Goal: Task Accomplishment & Management: Manage account settings

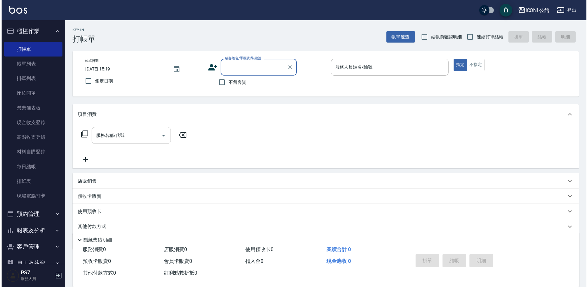
scroll to position [13, 0]
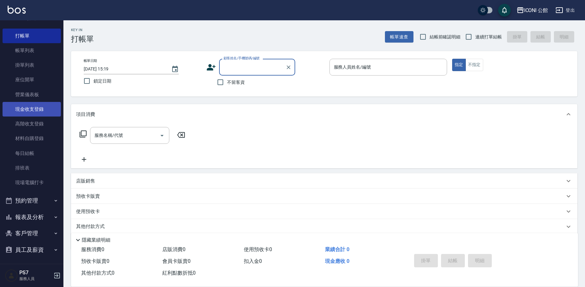
click at [29, 109] on link "現金收支登錄" at bounding box center [32, 109] width 58 height 15
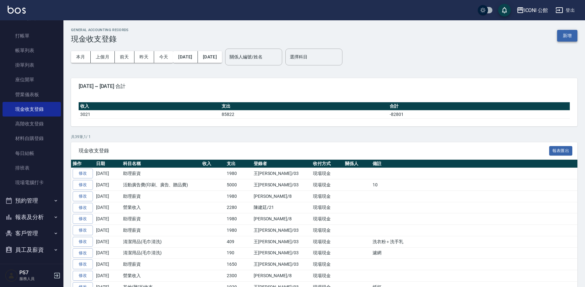
click at [565, 38] on button "新增" at bounding box center [567, 36] width 20 height 12
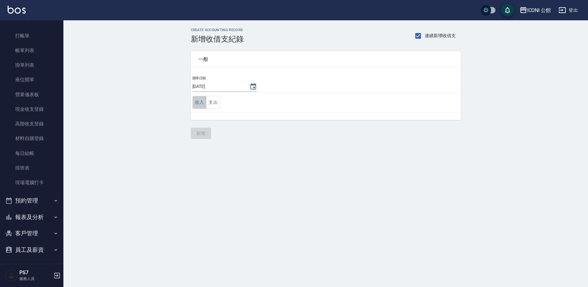
click at [195, 105] on button "收入" at bounding box center [199, 102] width 14 height 13
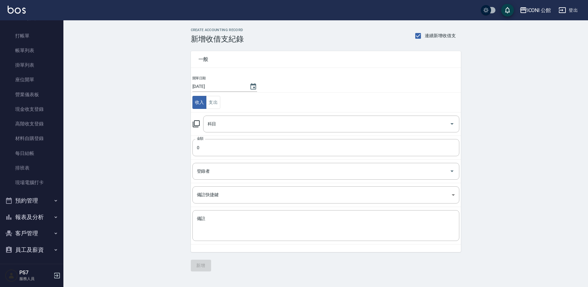
click at [196, 121] on icon at bounding box center [196, 123] width 7 height 7
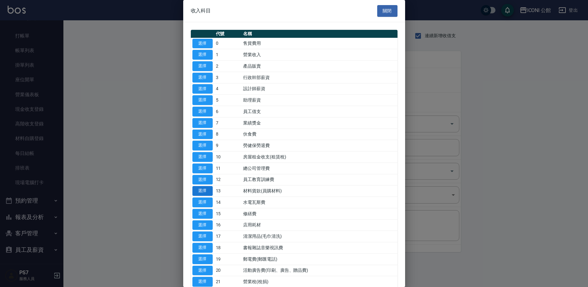
click at [204, 190] on button "選擇" at bounding box center [202, 191] width 20 height 10
type input "13 材料貨款(員購材料)"
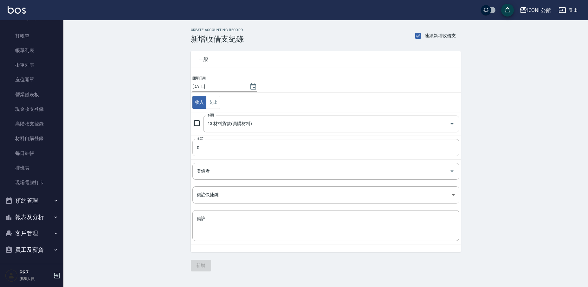
click at [205, 152] on input "0" at bounding box center [325, 147] width 267 height 17
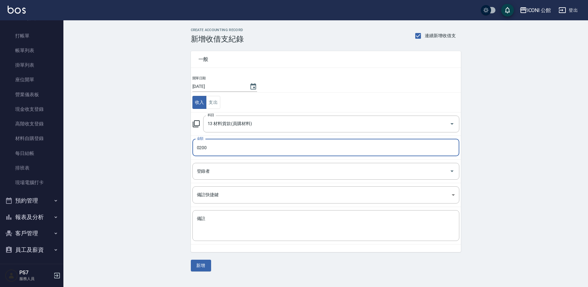
type input "0200"
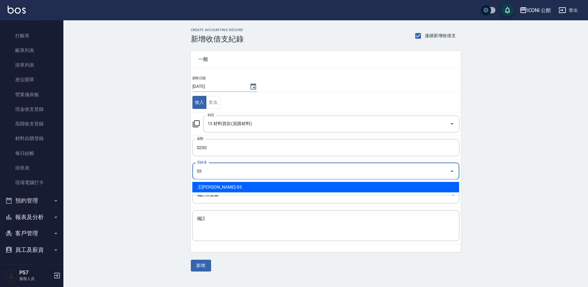
type input "王Lisa-03"
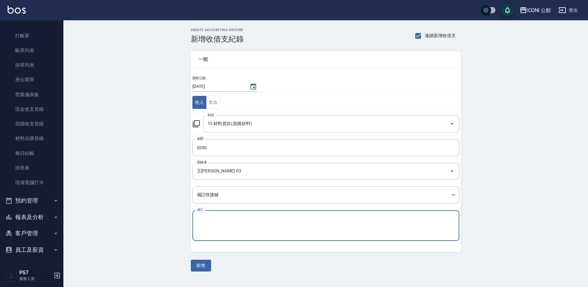
click at [238, 222] on textarea "備註" at bounding box center [326, 225] width 258 height 20
type textarea "03.4購去洗手乳"
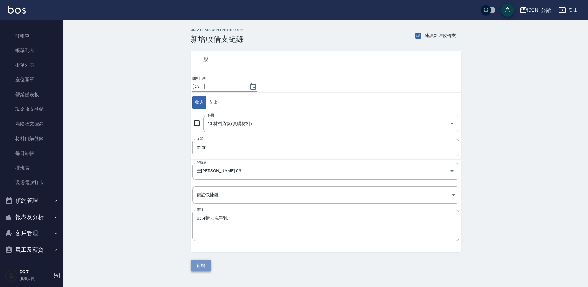
click at [206, 266] on button "新增" at bounding box center [201, 265] width 20 height 12
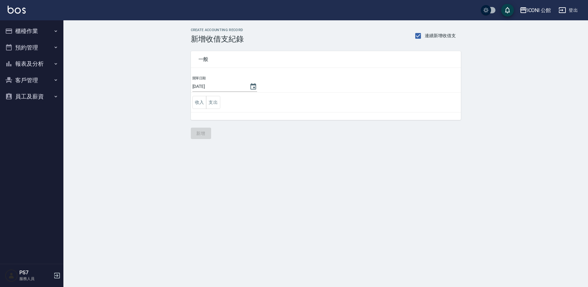
click at [36, 28] on button "櫃檯作業" at bounding box center [32, 31] width 58 height 16
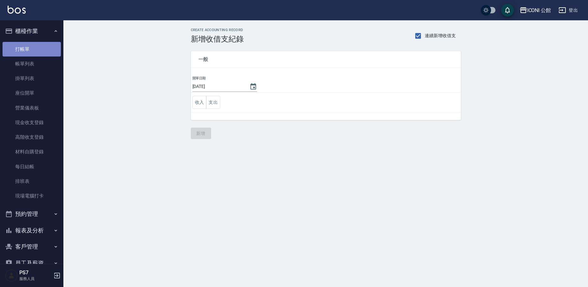
click at [34, 49] on link "打帳單" at bounding box center [32, 49] width 58 height 15
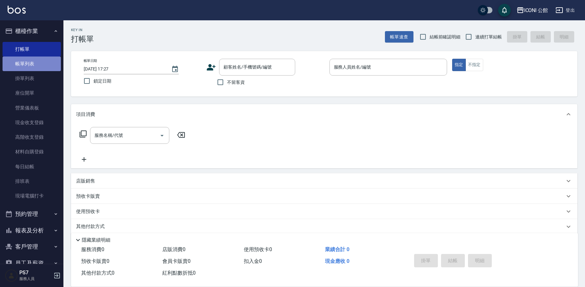
click at [37, 64] on link "帳單列表" at bounding box center [32, 63] width 58 height 15
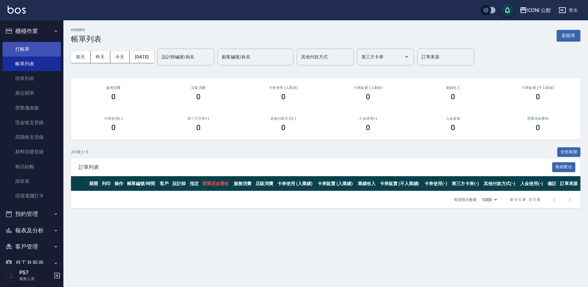
click at [37, 53] on link "打帳單" at bounding box center [32, 49] width 58 height 15
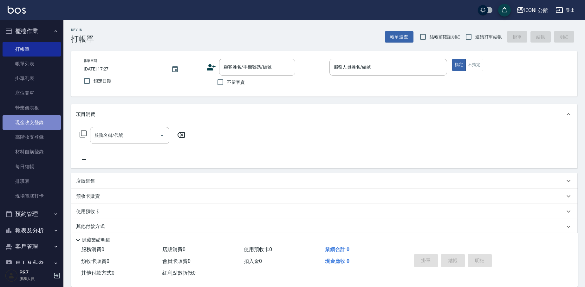
click at [43, 122] on link "現金收支登錄" at bounding box center [32, 122] width 58 height 15
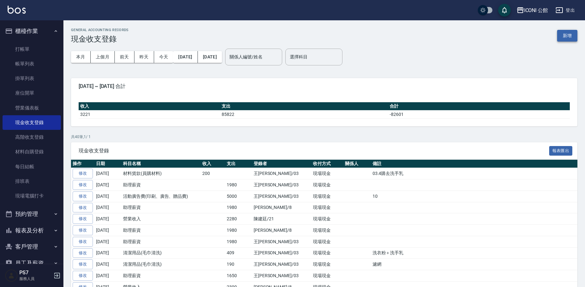
click at [559, 33] on button "新增" at bounding box center [567, 36] width 20 height 12
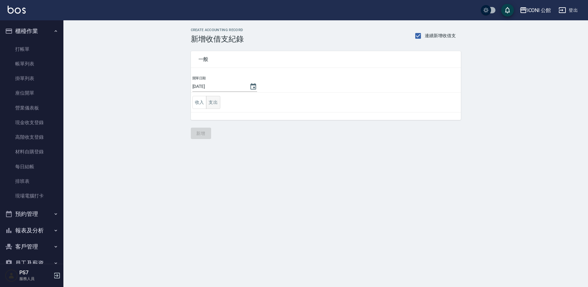
click at [208, 99] on button "支出" at bounding box center [213, 102] width 14 height 13
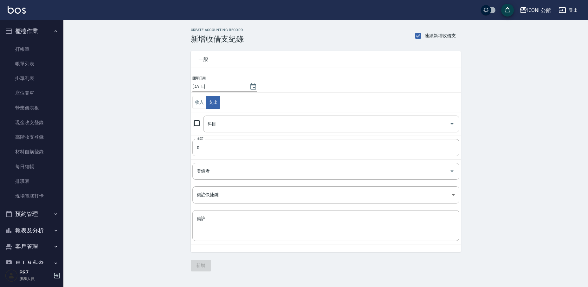
click at [198, 124] on icon at bounding box center [196, 124] width 8 height 8
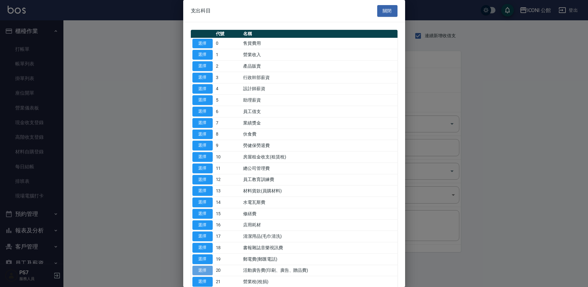
click at [204, 267] on button "選擇" at bounding box center [202, 270] width 20 height 10
type input "20 活動廣告費(印刷、廣告、贈品費)"
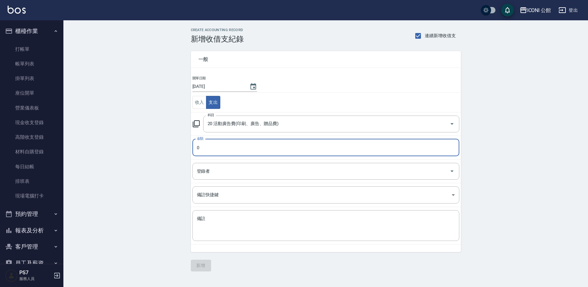
click at [218, 152] on input "0" at bounding box center [325, 147] width 267 height 17
type input "0"
click at [226, 229] on textarea "備註" at bounding box center [326, 225] width 258 height 20
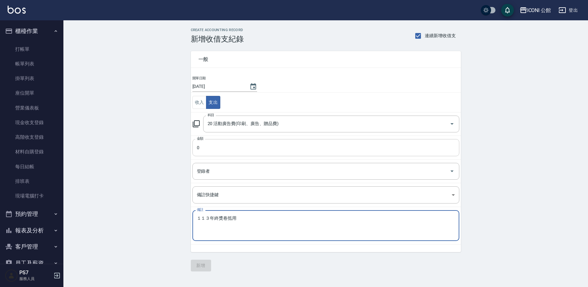
type textarea "１１３年終獎卷抵用"
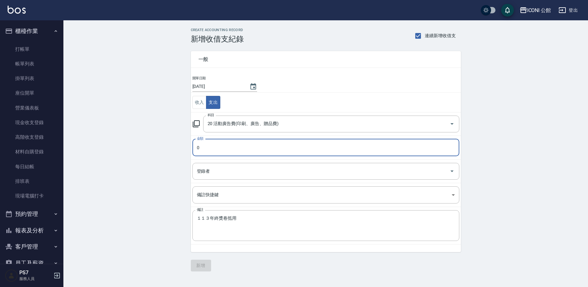
click at [214, 143] on input "0" at bounding box center [325, 147] width 267 height 17
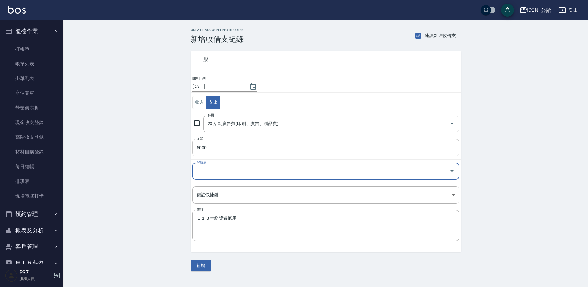
click at [223, 150] on input "5000" at bounding box center [325, 147] width 267 height 17
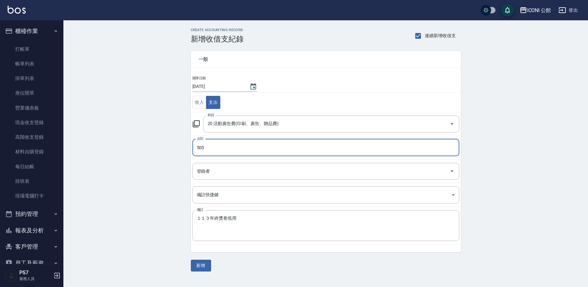
type input "500"
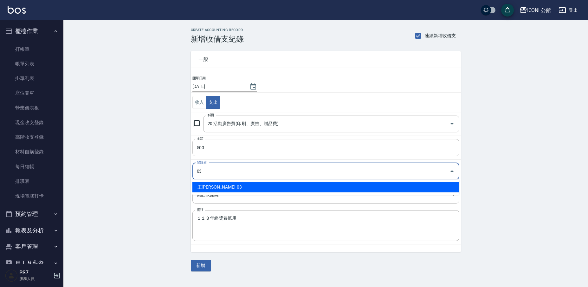
type input "王Lisa-03"
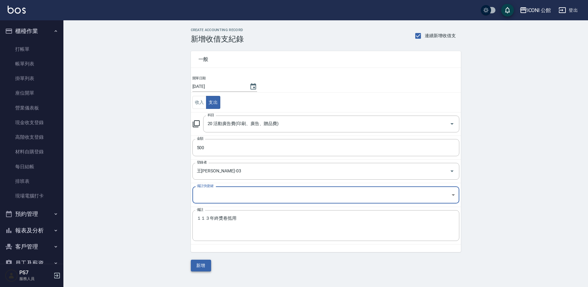
click at [202, 267] on button "新增" at bounding box center [201, 265] width 20 height 12
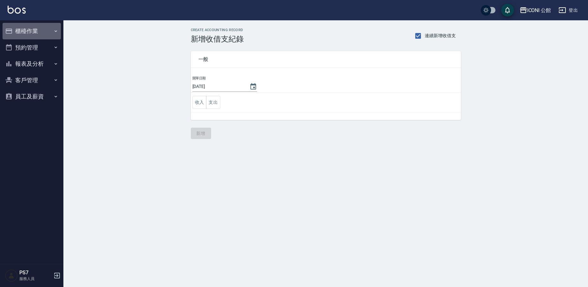
click at [25, 30] on button "櫃檯作業" at bounding box center [32, 31] width 58 height 16
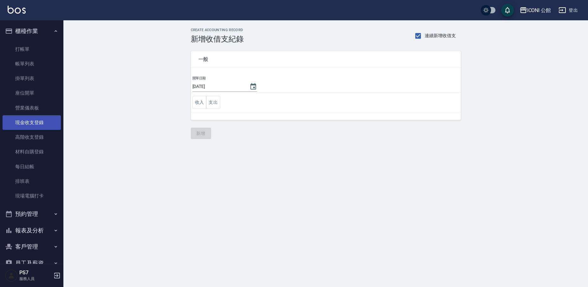
click at [36, 124] on link "現金收支登錄" at bounding box center [32, 122] width 58 height 15
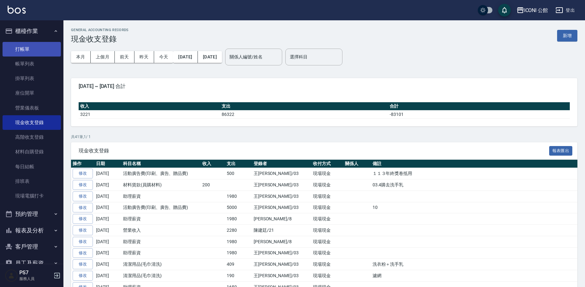
click at [33, 46] on link "打帳單" at bounding box center [32, 49] width 58 height 15
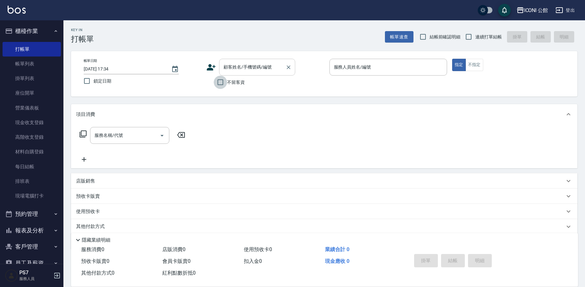
drag, startPoint x: 220, startPoint y: 83, endPoint x: 240, endPoint y: 73, distance: 22.4
click at [220, 83] on input "不留客資" at bounding box center [220, 81] width 13 height 13
checkbox input "true"
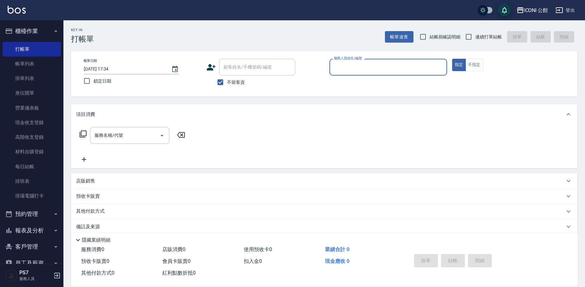
click at [342, 72] on input "服務人員姓名/編號" at bounding box center [388, 66] width 112 height 11
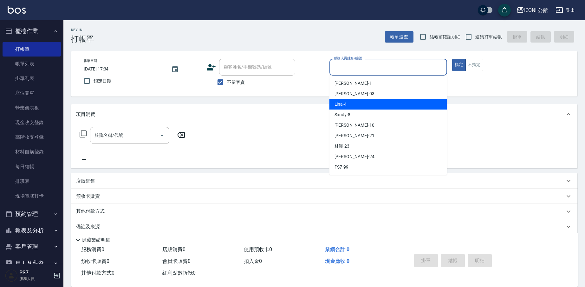
click at [340, 104] on span "Lina -4" at bounding box center [340, 104] width 12 height 7
type input "Lina-4"
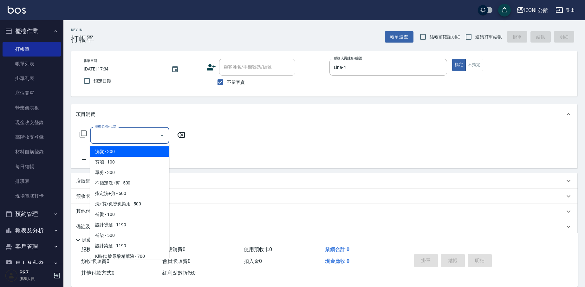
click at [142, 131] on input "服務名稱/代號" at bounding box center [125, 135] width 64 height 11
click at [113, 149] on span "洗髮 - 300" at bounding box center [129, 151] width 79 height 10
type input "洗髮(101)"
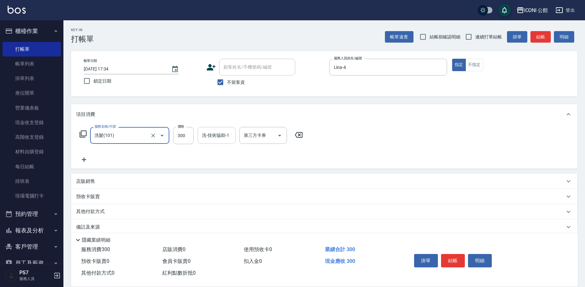
click at [220, 132] on div "洗-技術協助-1 洗-技術協助-1" at bounding box center [216, 135] width 38 height 17
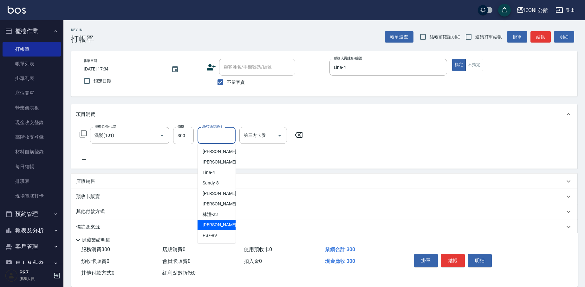
click at [207, 224] on span "可歆 -24" at bounding box center [223, 224] width 40 height 7
type input "可歆-24"
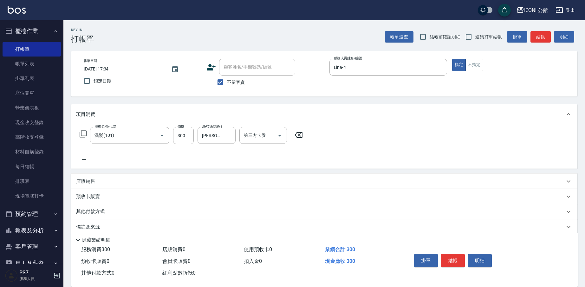
click at [450, 251] on div "掛單 結帳 明細" at bounding box center [452, 261] width 83 height 20
click at [450, 254] on button "結帳" at bounding box center [453, 260] width 24 height 13
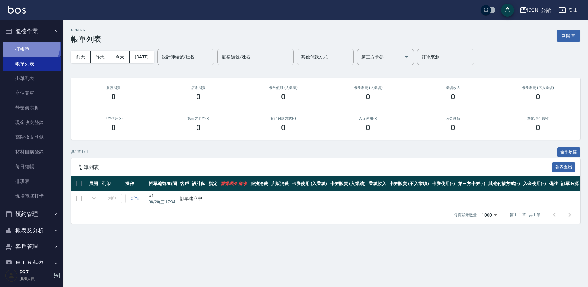
click at [20, 43] on link "打帳單" at bounding box center [32, 49] width 58 height 15
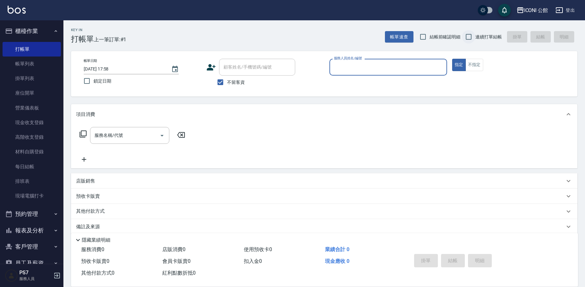
click at [468, 38] on input "連續打單結帳" at bounding box center [468, 36] width 13 height 13
checkbox input "true"
click at [416, 74] on div "服務人員姓名/編號" at bounding box center [388, 67] width 118 height 17
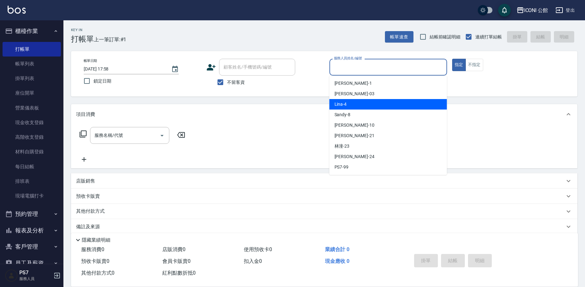
click at [378, 101] on div "Lina -4" at bounding box center [388, 104] width 118 height 10
type input "Lina-4"
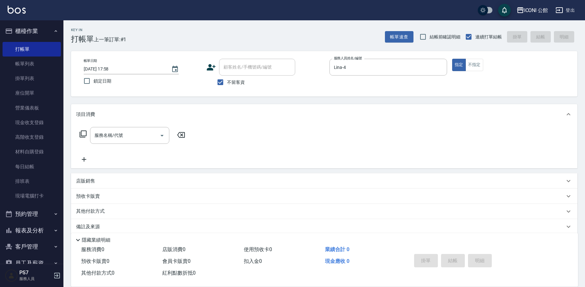
click at [124, 126] on div "服務名稱/代號 服務名稱/代號" at bounding box center [324, 146] width 506 height 44
click at [127, 138] on input "服務名稱/代號" at bounding box center [125, 135] width 64 height 11
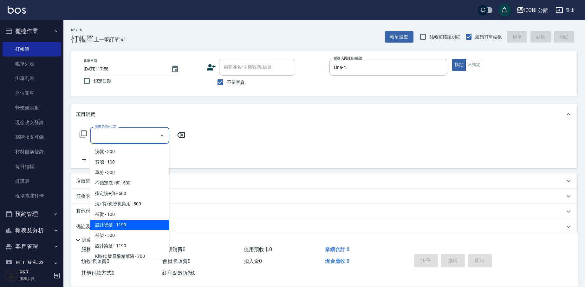
click at [136, 224] on span "設計燙髮 - 1199" at bounding box center [129, 224] width 79 height 10
type input "設計燙髮(302)"
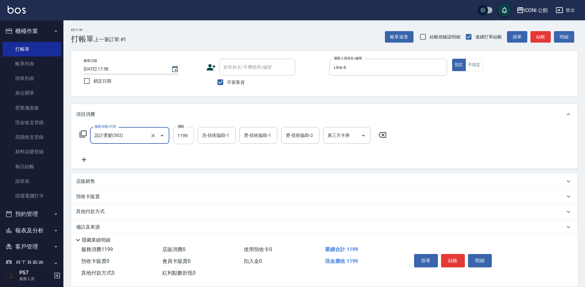
click at [188, 135] on input "1199" at bounding box center [183, 135] width 21 height 17
type input "2500"
type input "可歆-24"
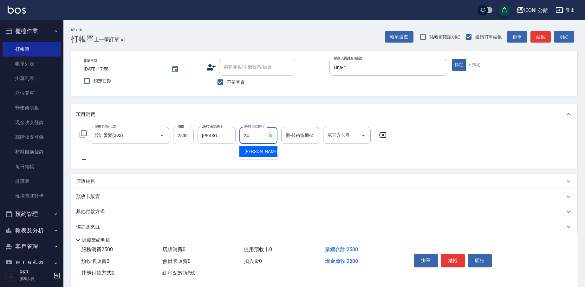
type input "可歆-24"
type input "4"
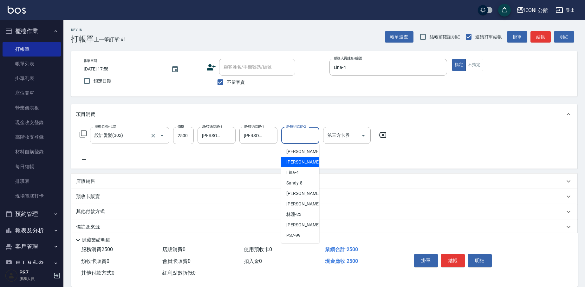
type input "Lisa-03"
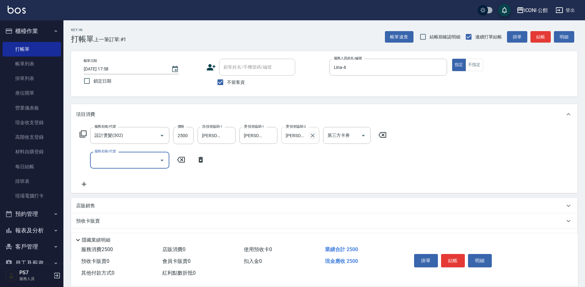
click at [316, 137] on button "Clear" at bounding box center [312, 135] width 9 height 9
click at [119, 162] on input "服務名稱/代號" at bounding box center [125, 159] width 64 height 11
type input "花漾深層護髮(517)"
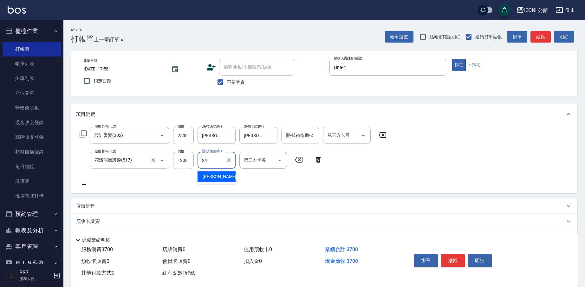
type input "可歆-24"
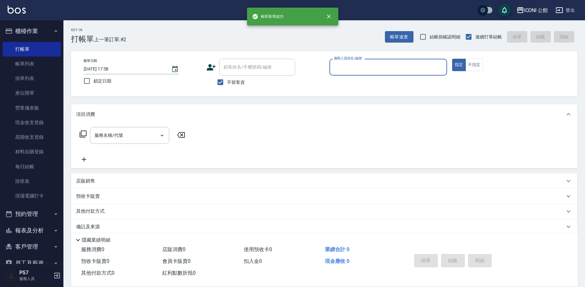
click at [268, 286] on html "帳單新增成功 ICONI 公館 登出 櫃檯作業 打帳單 帳單列表 掛單列表 座位開單 營業儀表板 現金收支登錄 高階收支登錄 材料自購登錄 每日結帳 排班表 …" at bounding box center [292, 147] width 585 height 295
click at [392, 68] on input "服務人員姓名/編號" at bounding box center [388, 66] width 112 height 11
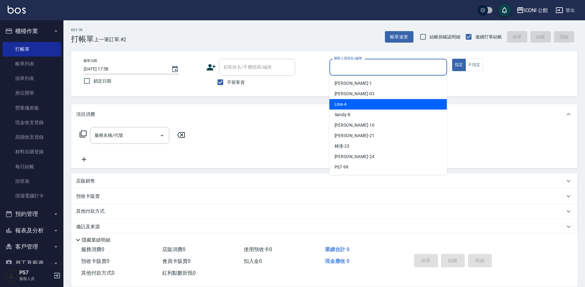
click at [365, 102] on div "Lina -4" at bounding box center [388, 104] width 118 height 10
type input "Lina-4"
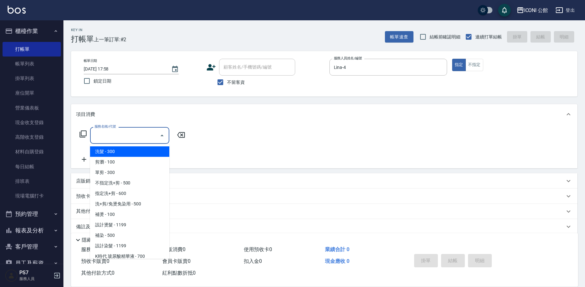
click at [121, 134] on input "服務名稱/代號" at bounding box center [125, 135] width 64 height 11
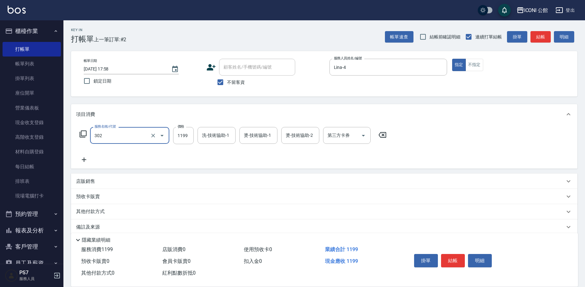
type input "設計燙髮(302)"
type input "1799"
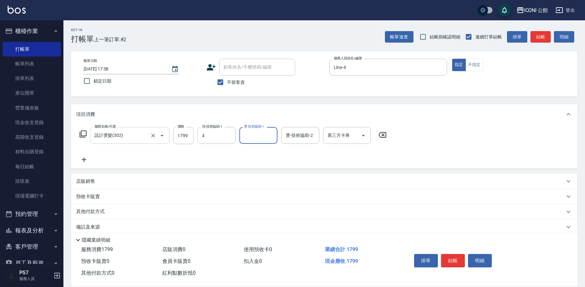
type input "Lina-4"
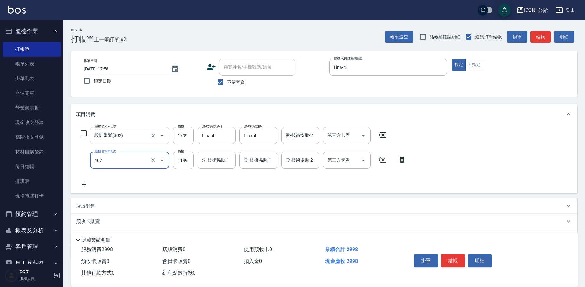
type input "設計染髮(402)"
type input "1499"
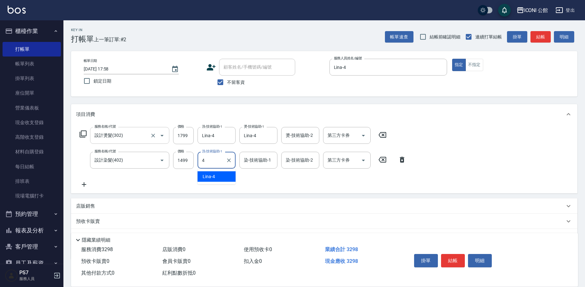
type input "Lina-4"
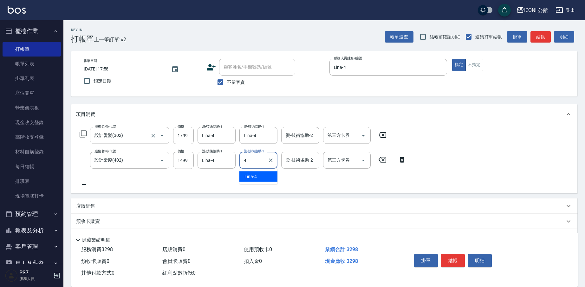
type input "Lina-4"
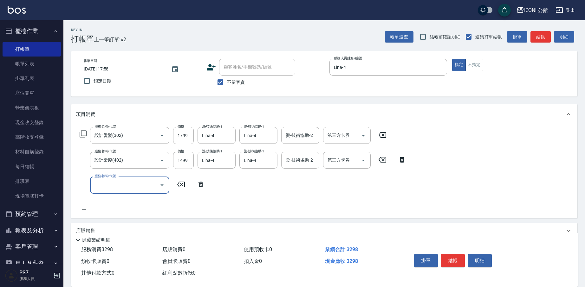
click at [80, 134] on icon at bounding box center [83, 133] width 7 height 7
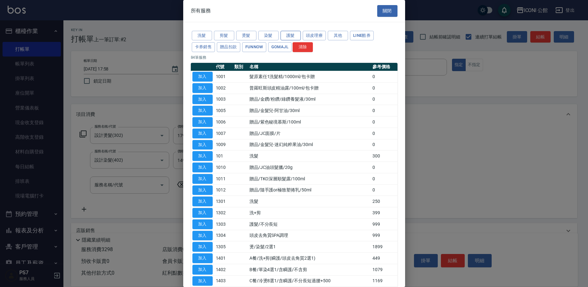
click at [299, 35] on button "護髮" at bounding box center [291, 36] width 20 height 10
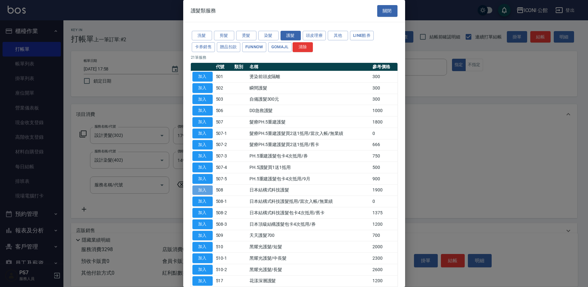
click at [200, 187] on button "加入" at bounding box center [202, 190] width 20 height 10
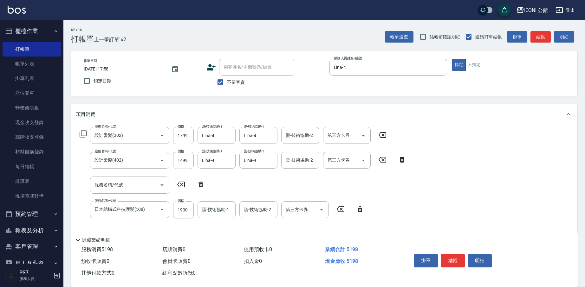
click at [203, 184] on icon at bounding box center [201, 184] width 16 height 8
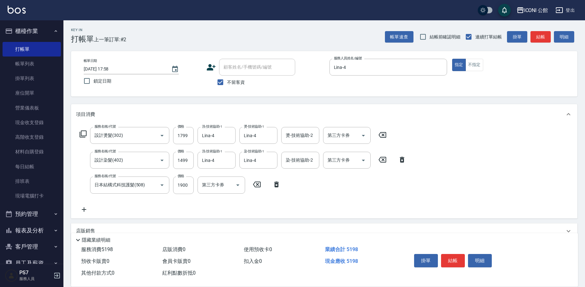
type input "日本結構式科技護髮(508)"
click at [187, 189] on input "1900" at bounding box center [183, 184] width 21 height 17
type input "1520"
click at [461, 258] on button "結帳" at bounding box center [453, 260] width 24 height 13
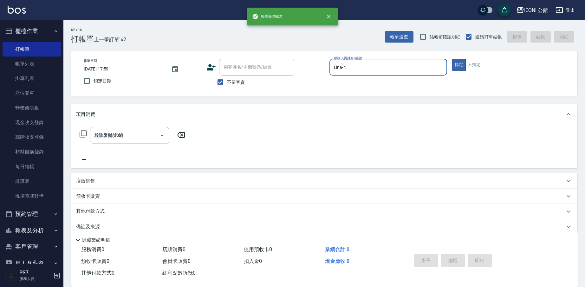
type input "2025/08/20 17:59"
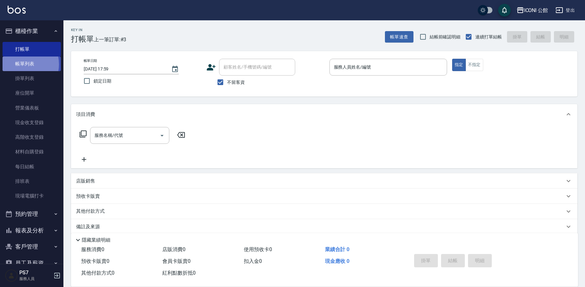
click at [19, 64] on link "帳單列表" at bounding box center [32, 63] width 58 height 15
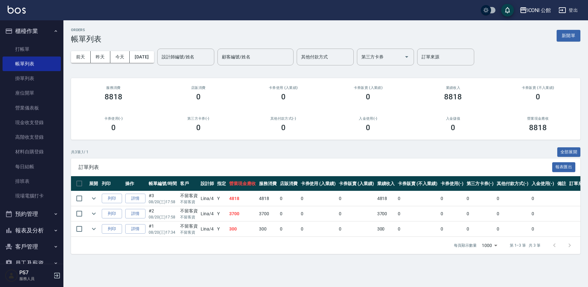
scroll to position [13, 0]
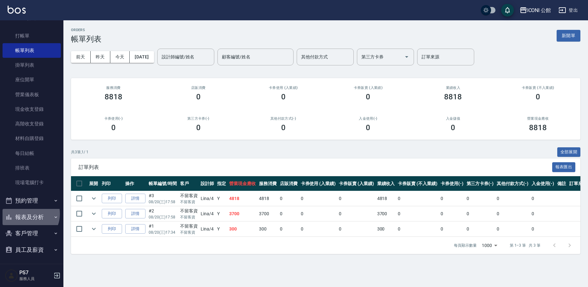
click at [27, 212] on button "報表及分析" at bounding box center [32, 217] width 58 height 16
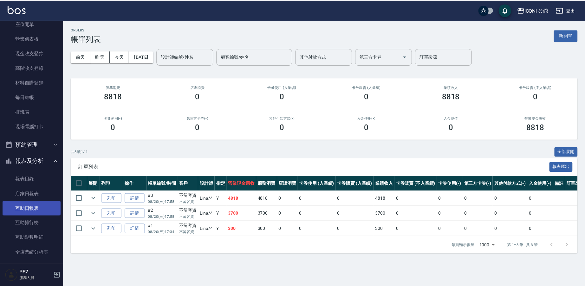
scroll to position [118, 0]
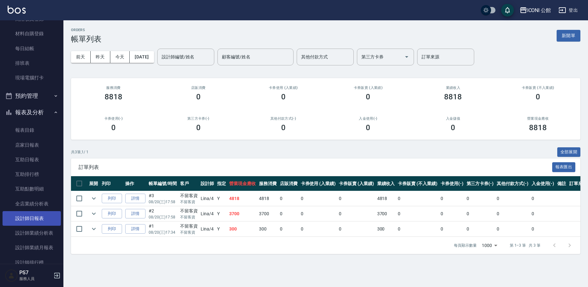
click at [33, 216] on link "設計師日報表" at bounding box center [32, 218] width 58 height 15
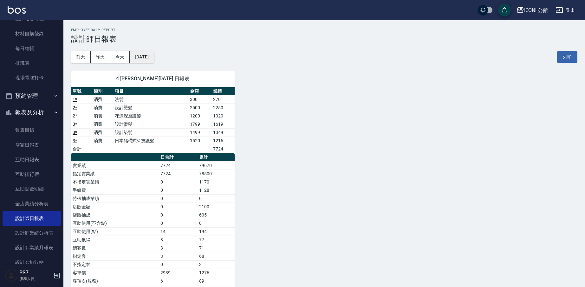
click at [151, 60] on button "[DATE]" at bounding box center [142, 57] width 24 height 12
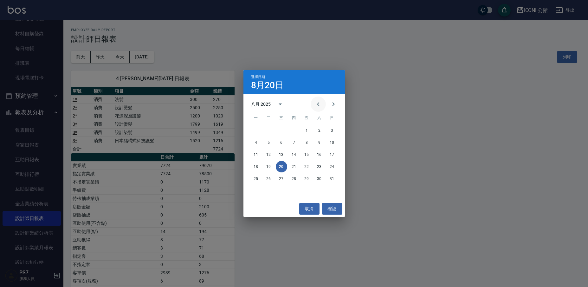
click at [321, 103] on icon "Previous month" at bounding box center [318, 104] width 8 height 8
click at [331, 152] on button "20" at bounding box center [331, 154] width 11 height 11
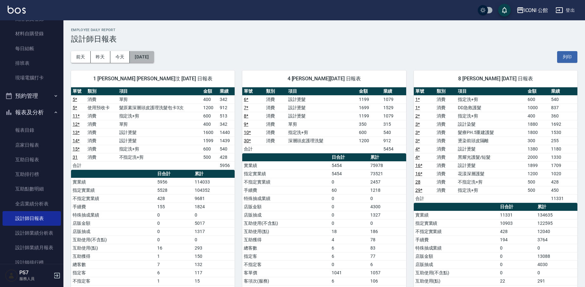
click at [154, 61] on button "[DATE]" at bounding box center [142, 57] width 24 height 12
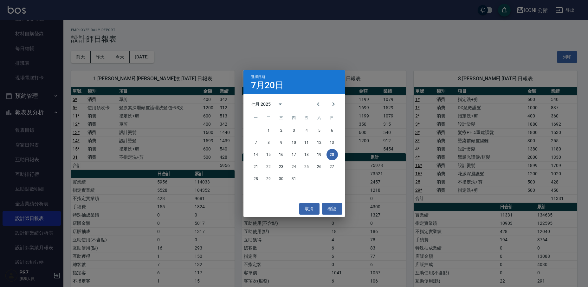
click at [252, 162] on div "21 22 23 24 25 26 27" at bounding box center [293, 166] width 101 height 11
click at [261, 171] on div "21 22 23 24 25 26 27" at bounding box center [293, 166] width 101 height 11
click at [255, 165] on button "21" at bounding box center [255, 166] width 11 height 11
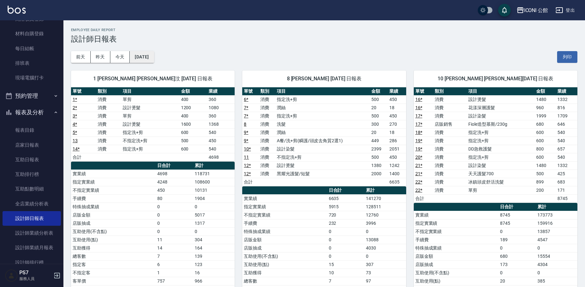
click at [143, 52] on button "[DATE]" at bounding box center [142, 57] width 24 height 12
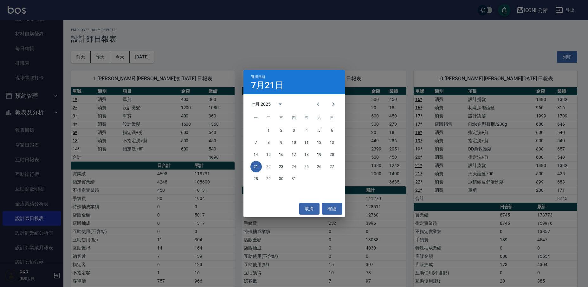
click at [266, 160] on div "14 15 16 17 18 19 20" at bounding box center [293, 154] width 101 height 11
click at [268, 164] on button "22" at bounding box center [268, 166] width 11 height 11
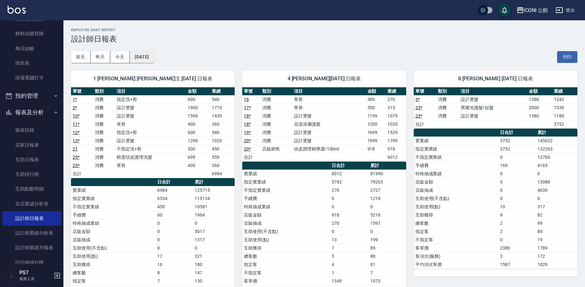
click at [133, 57] on button "[DATE]" at bounding box center [142, 57] width 24 height 12
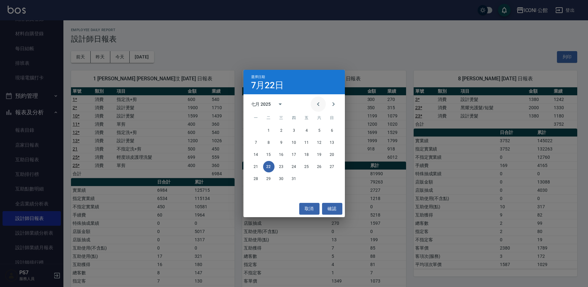
click at [318, 106] on icon "Previous month" at bounding box center [318, 104] width 8 height 8
click at [268, 163] on button "20" at bounding box center [268, 166] width 11 height 11
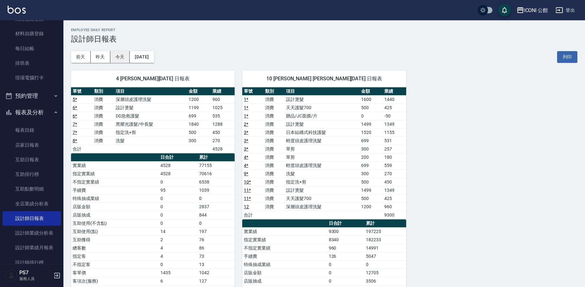
click at [115, 56] on button "今天" at bounding box center [120, 57] width 20 height 12
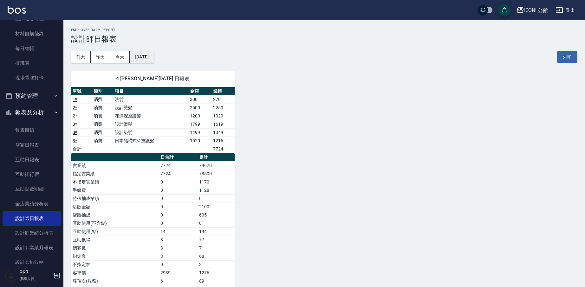
click at [140, 52] on button "[DATE]" at bounding box center [142, 57] width 24 height 12
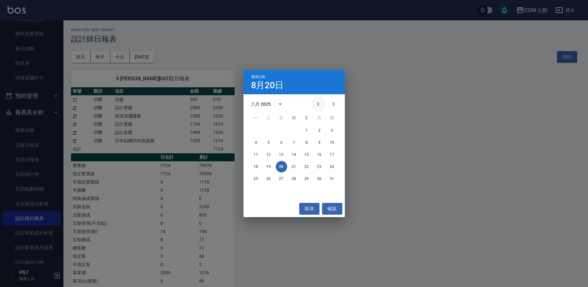
click at [317, 100] on icon "Previous month" at bounding box center [318, 104] width 8 height 8
click at [328, 166] on button "25" at bounding box center [331, 166] width 11 height 11
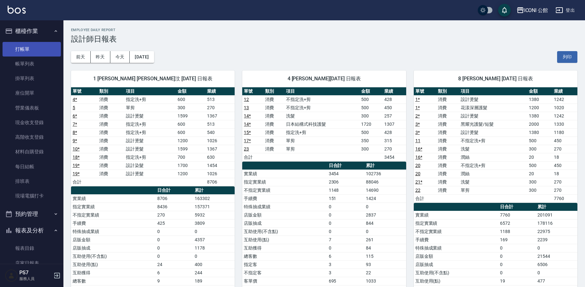
click at [19, 51] on link "打帳單" at bounding box center [32, 49] width 58 height 15
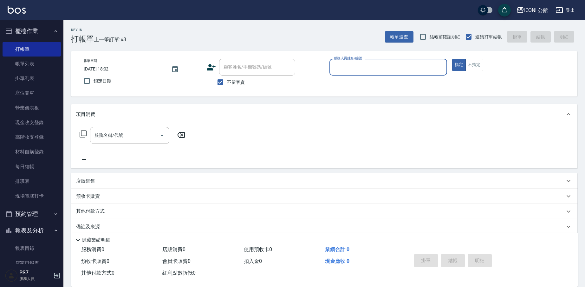
click at [345, 63] on input "服務人員姓名/編號" at bounding box center [388, 66] width 112 height 11
type input "Lina-4"
type button "true"
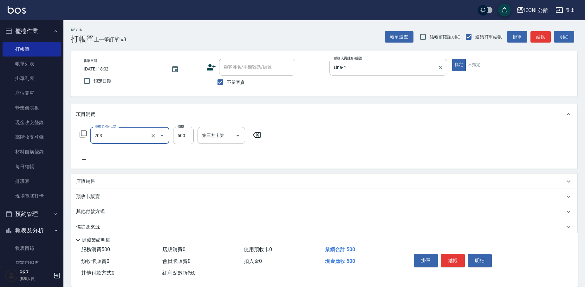
type input "不指定洗+剪(203)"
click at [467, 66] on button "不指定" at bounding box center [474, 65] width 18 height 12
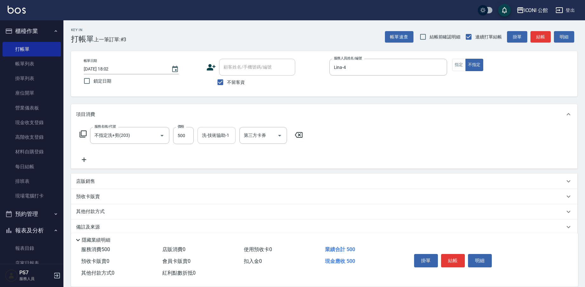
click at [206, 142] on div "洗-技術協助-1" at bounding box center [216, 135] width 38 height 17
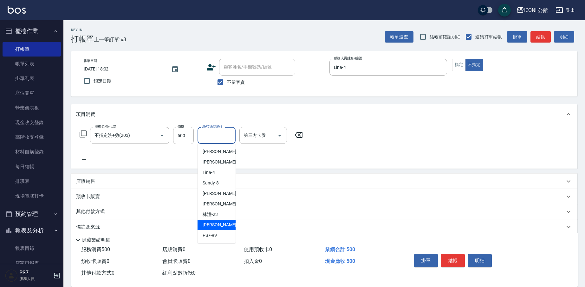
click at [222, 224] on div "可歆 -24" at bounding box center [216, 224] width 38 height 10
type input "可歆-24"
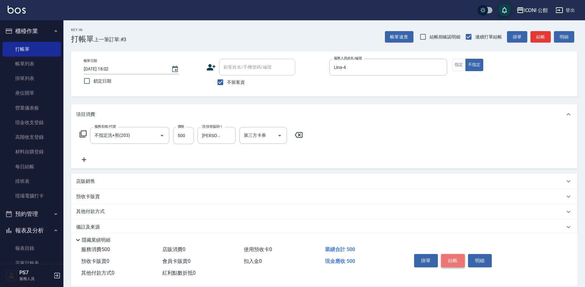
click at [455, 258] on button "結帳" at bounding box center [453, 260] width 24 height 13
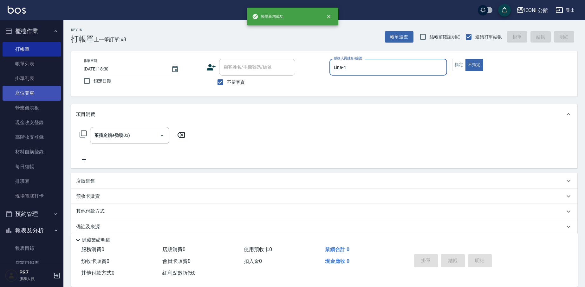
type input "2025/08/20 18:30"
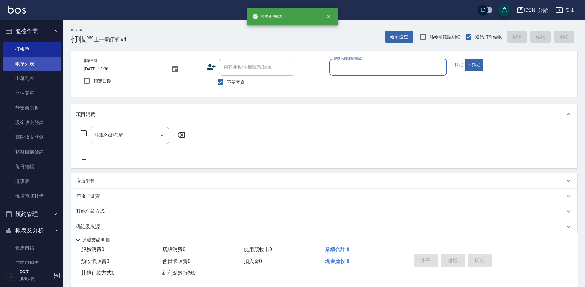
click at [29, 67] on link "帳單列表" at bounding box center [32, 63] width 58 height 15
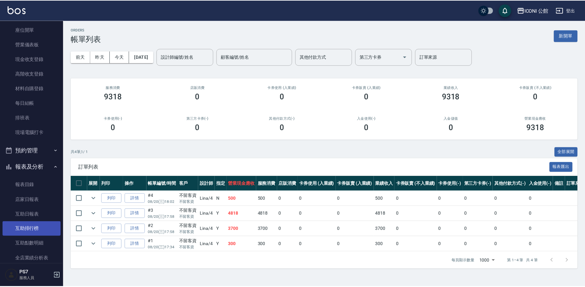
scroll to position [117, 0]
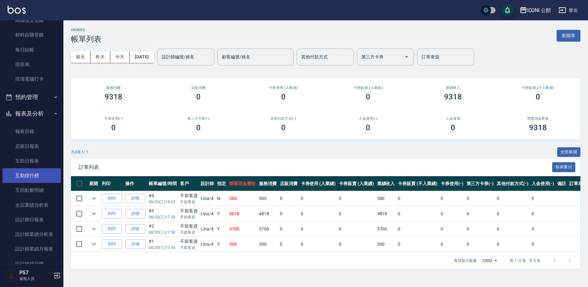
click at [31, 171] on link "互助排行榜" at bounding box center [32, 175] width 58 height 15
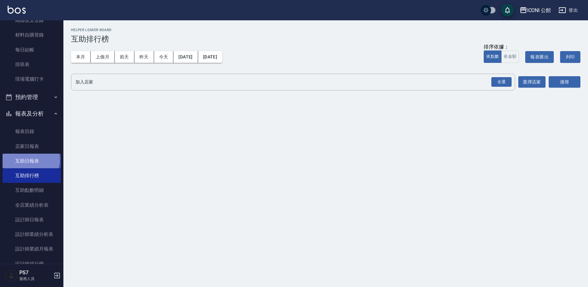
click at [30, 158] on link "互助日報表" at bounding box center [32, 160] width 58 height 15
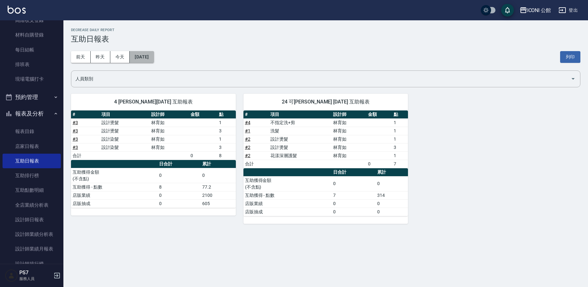
click at [154, 55] on button "[DATE]" at bounding box center [142, 57] width 24 height 12
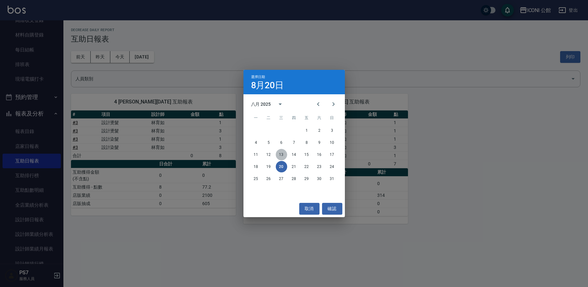
click at [280, 152] on button "13" at bounding box center [281, 154] width 11 height 11
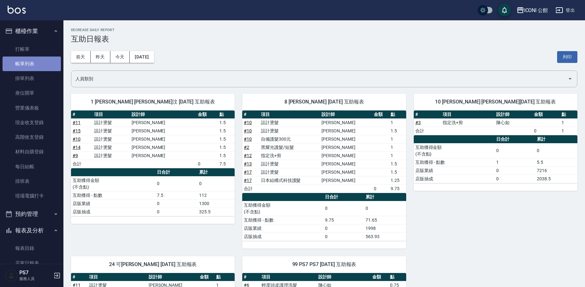
click at [35, 63] on link "帳單列表" at bounding box center [32, 63] width 58 height 15
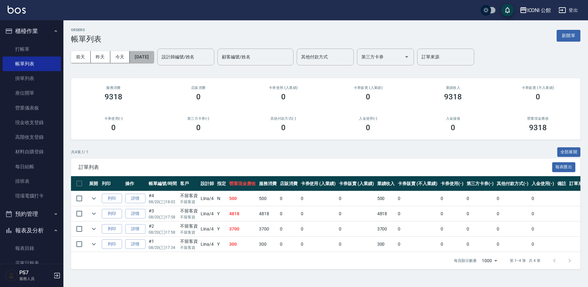
click at [146, 59] on button "[DATE]" at bounding box center [142, 57] width 24 height 12
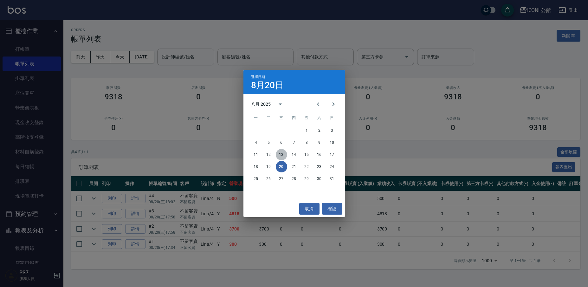
click at [281, 152] on button "13" at bounding box center [281, 154] width 11 height 11
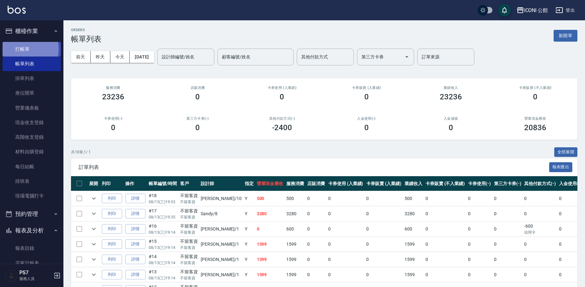
click at [18, 48] on link "打帳單" at bounding box center [32, 49] width 58 height 15
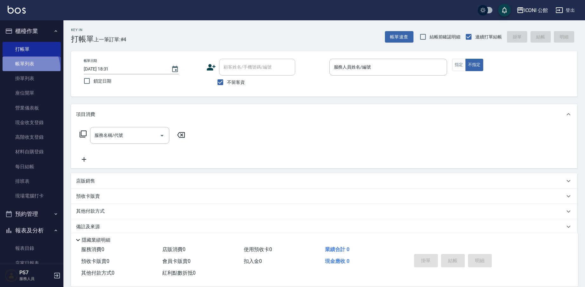
click at [27, 68] on link "帳單列表" at bounding box center [32, 63] width 58 height 15
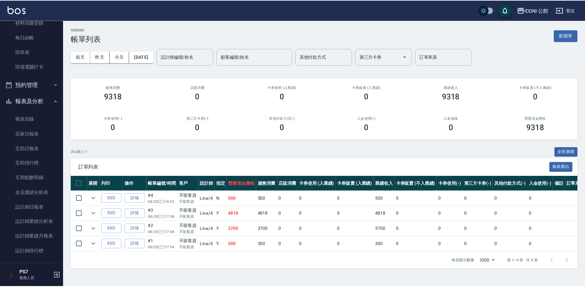
scroll to position [266, 0]
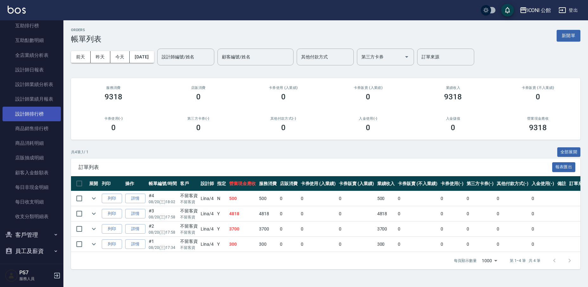
click at [33, 115] on link "設計師排行榜" at bounding box center [32, 114] width 58 height 15
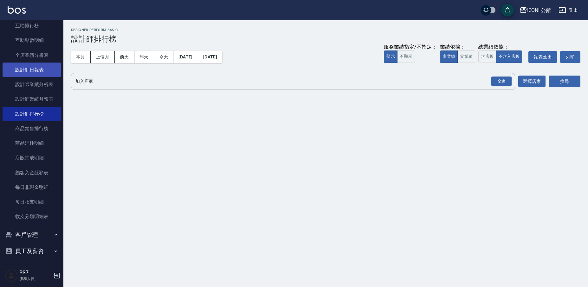
click at [28, 70] on link "設計師日報表" at bounding box center [32, 69] width 58 height 15
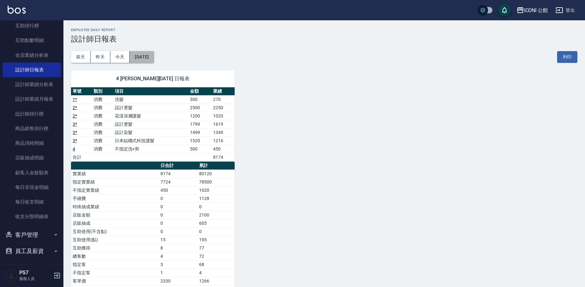
click at [140, 57] on button "[DATE]" at bounding box center [142, 57] width 24 height 12
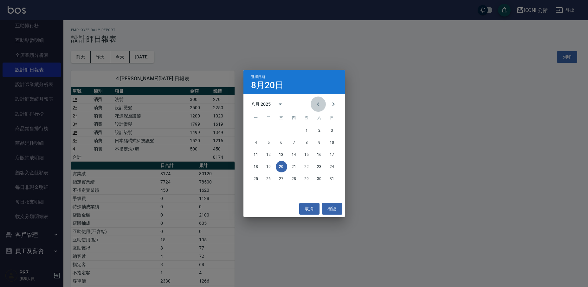
click at [317, 106] on icon "Previous month" at bounding box center [318, 104] width 8 height 8
click at [333, 156] on button "20" at bounding box center [331, 154] width 11 height 11
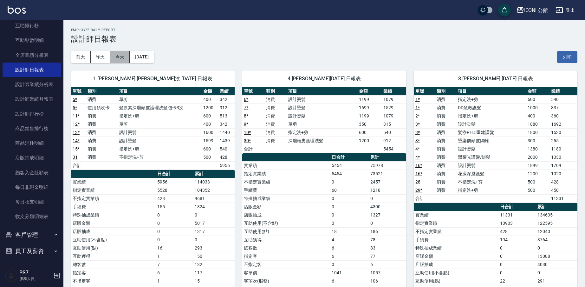
click at [129, 56] on button "今天" at bounding box center [120, 57] width 20 height 12
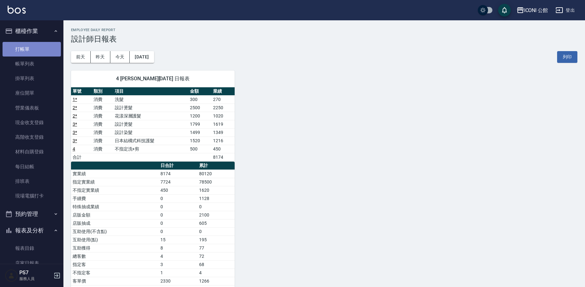
click at [40, 45] on link "打帳單" at bounding box center [32, 49] width 58 height 15
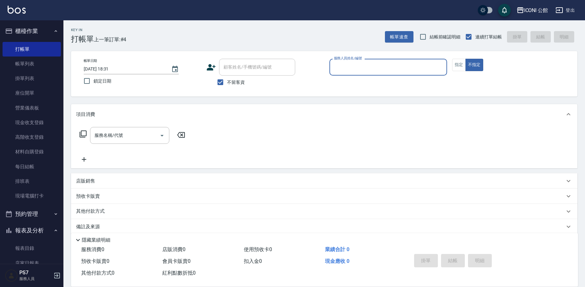
click at [363, 64] on input "服務人員姓名/編號" at bounding box center [388, 66] width 112 height 11
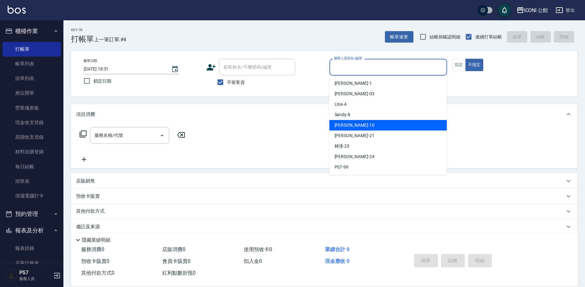
click at [373, 124] on div "Anna -10" at bounding box center [388, 125] width 118 height 10
type input "[PERSON_NAME]-10"
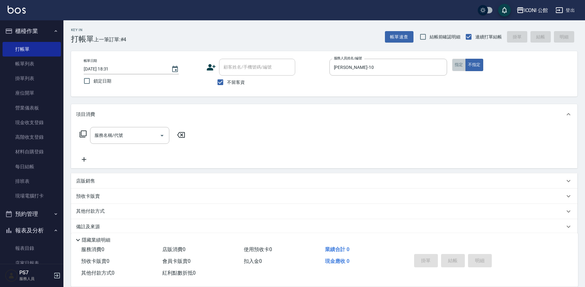
click at [459, 66] on button "指定" at bounding box center [459, 65] width 14 height 12
click at [86, 133] on icon at bounding box center [83, 134] width 8 height 8
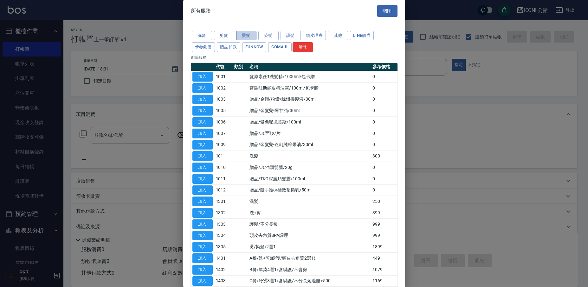
click at [243, 33] on button "燙髮" at bounding box center [246, 36] width 20 height 10
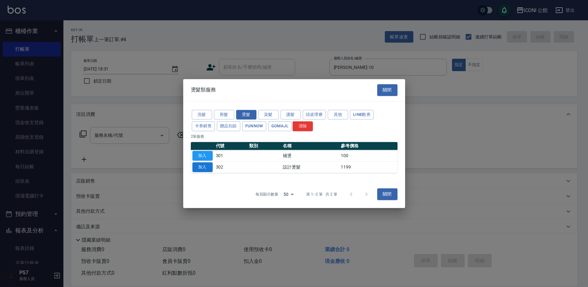
click at [197, 169] on button "加入" at bounding box center [202, 167] width 20 height 10
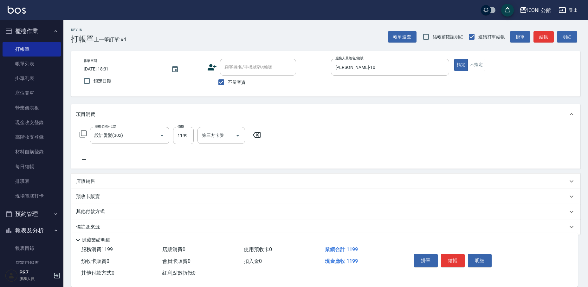
type input "設計燙髮(302)"
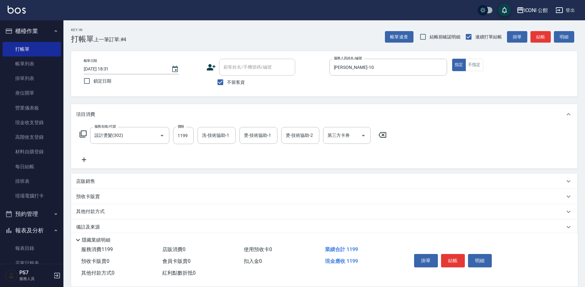
click at [380, 133] on icon at bounding box center [382, 135] width 8 height 6
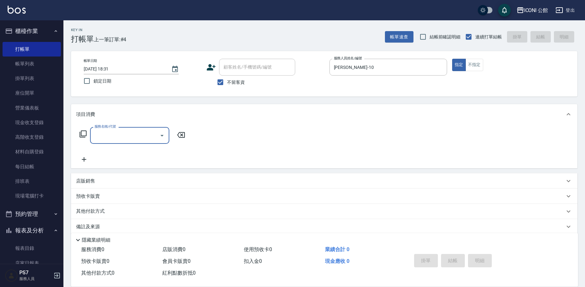
click at [84, 134] on icon at bounding box center [83, 134] width 8 height 8
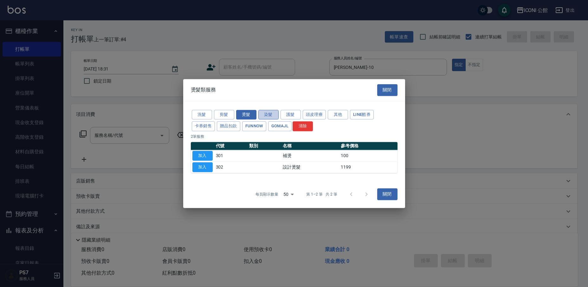
click at [277, 114] on button "染髮" at bounding box center [268, 115] width 20 height 10
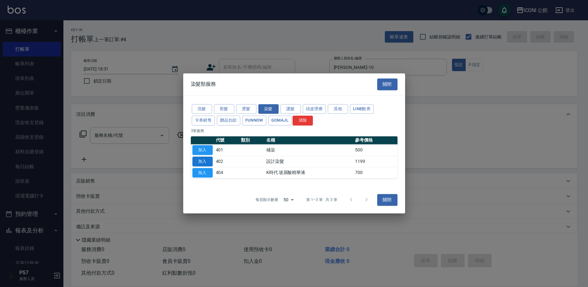
click at [195, 162] on button "加入" at bounding box center [202, 161] width 20 height 10
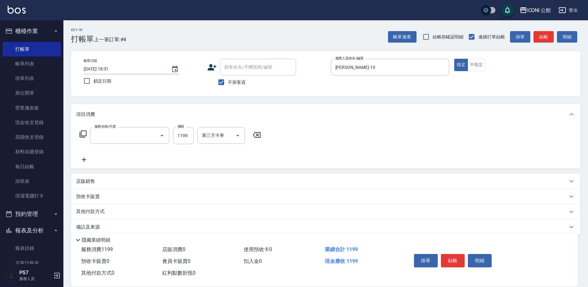
type input "設計染髮(402)"
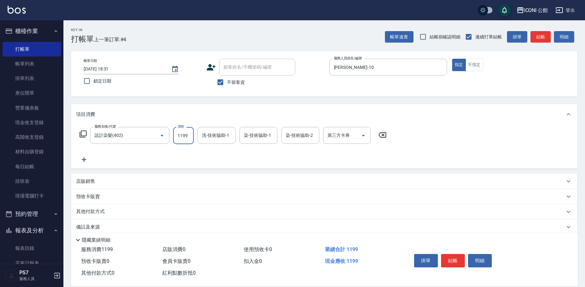
drag, startPoint x: 176, startPoint y: 134, endPoint x: 237, endPoint y: 134, distance: 61.2
click at [237, 134] on div "服務名稱/代號 設計染髮(402) 服務名稱/代號 價格 1199 價格 洗-技術協助-1 洗-技術協助-1 染-技術協助-1 染-技術協助-1 染-技術協助…" at bounding box center [233, 135] width 314 height 17
type input "1799"
type input "Tim-21"
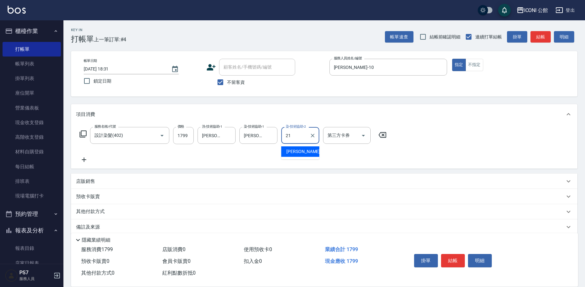
type input "Tim-21"
click at [80, 134] on icon at bounding box center [83, 133] width 7 height 7
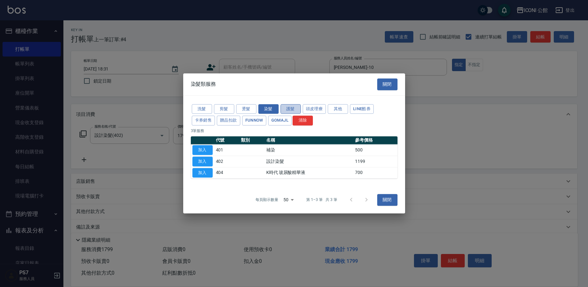
click at [288, 112] on button "護髮" at bounding box center [291, 109] width 20 height 10
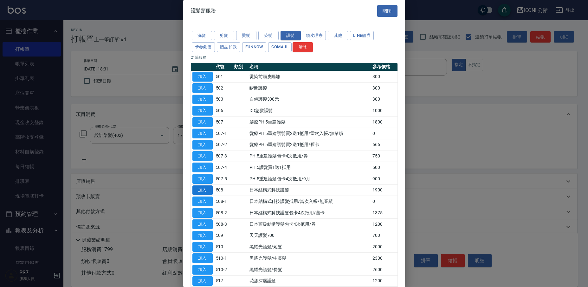
click at [207, 185] on button "加入" at bounding box center [202, 190] width 20 height 10
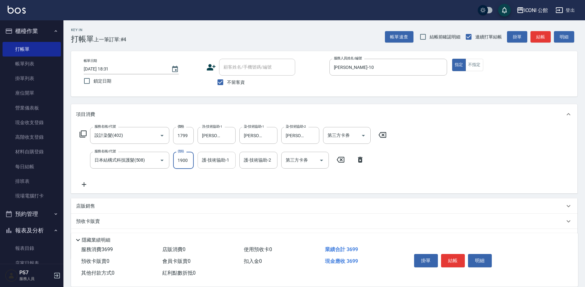
drag, startPoint x: 176, startPoint y: 161, endPoint x: 213, endPoint y: 164, distance: 37.5
click at [213, 164] on div "服務名稱/代號 日本結構式科技護髮(508) 服務名稱/代號 價格 1900 價格 護-技術協助-1 護-技術協助-1 護-技術協助-2 護-技術協助-2 第…" at bounding box center [222, 160] width 292 height 17
type input "1520"
type input "Tim-21"
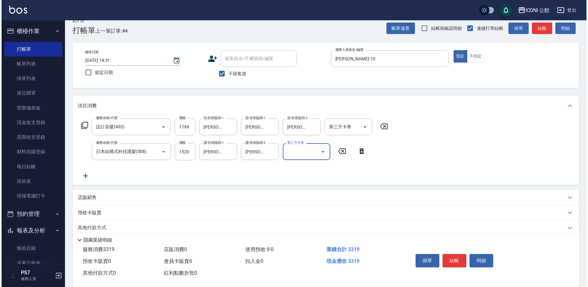
scroll to position [33, 0]
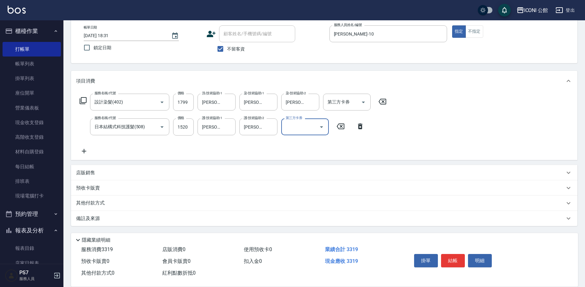
click at [88, 173] on p "店販銷售" at bounding box center [85, 172] width 19 height 7
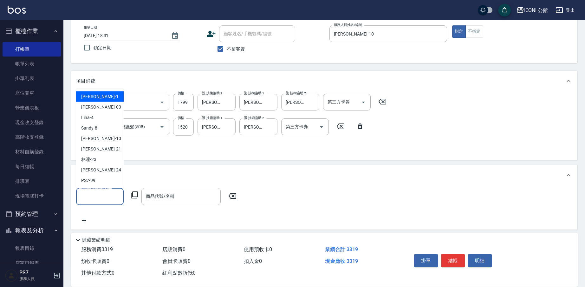
click at [103, 194] on input "服務人員姓名/編號" at bounding box center [100, 195] width 42 height 11
click at [100, 139] on div "Anna -10" at bounding box center [100, 138] width 48 height 10
type input "[PERSON_NAME]-10"
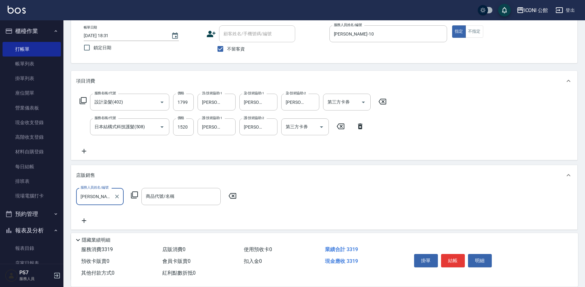
click at [137, 193] on icon at bounding box center [135, 195] width 8 height 8
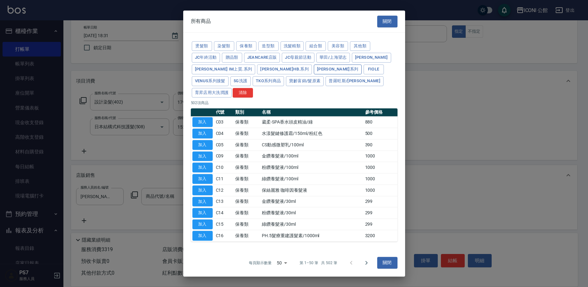
click at [314, 74] on button "娜普菈 N.系列" at bounding box center [338, 69] width 48 height 10
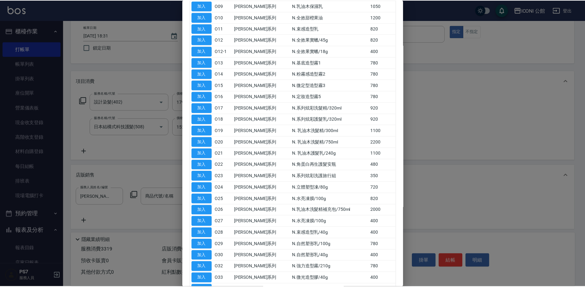
scroll to position [141, 0]
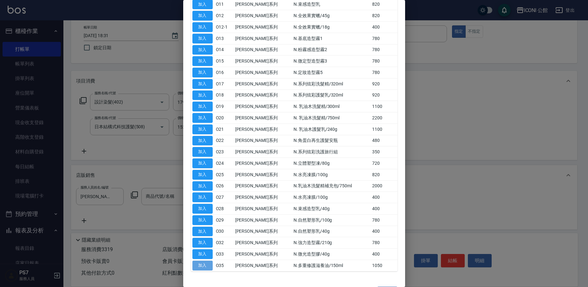
click at [202, 260] on button "加入" at bounding box center [202, 265] width 20 height 10
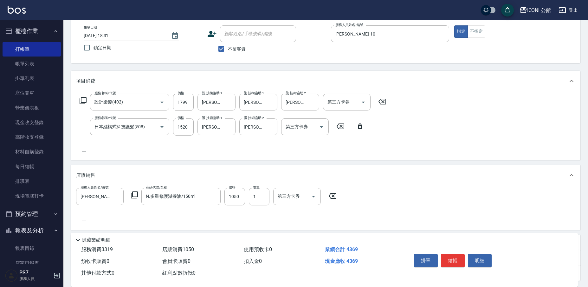
type input "N.多重修護滋養油/150ml"
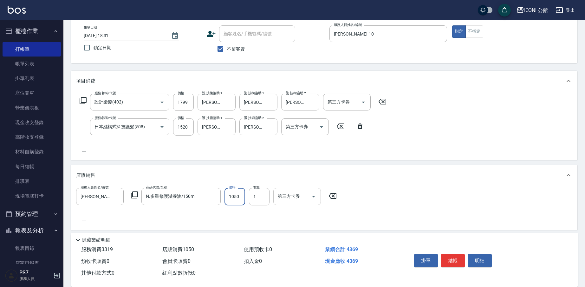
drag, startPoint x: 228, startPoint y: 199, endPoint x: 278, endPoint y: 200, distance: 49.5
click at [278, 200] on div "服務人員姓名/編號 Anna-10 服務人員姓名/編號 商品代號/名稱 N.多重修護滋養油/150ml 商品代號/名稱 價格 1050 價格 數量 1 數量 …" at bounding box center [208, 196] width 264 height 17
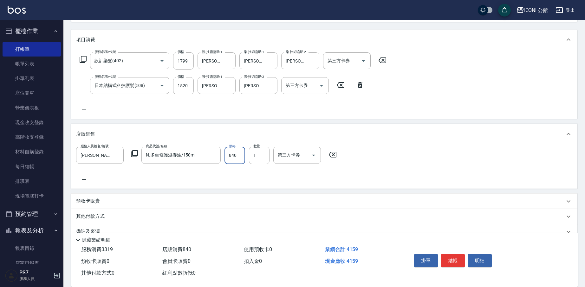
scroll to position [87, 0]
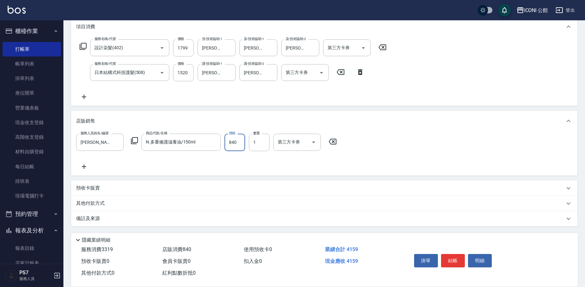
type input "840"
click at [97, 203] on p "其他付款方式" at bounding box center [92, 203] width 32 height 7
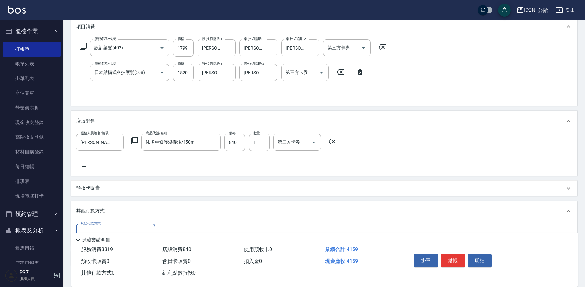
click at [114, 229] on input "其他付款方式" at bounding box center [116, 231] width 74 height 11
click at [114, 219] on span "信用卡" at bounding box center [115, 215] width 79 height 10
type input "信用卡"
click at [187, 228] on input "0" at bounding box center [183, 231] width 48 height 17
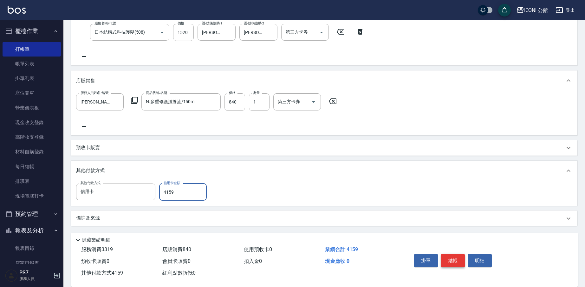
type input "4159"
click at [456, 256] on button "結帳" at bounding box center [453, 260] width 24 height 13
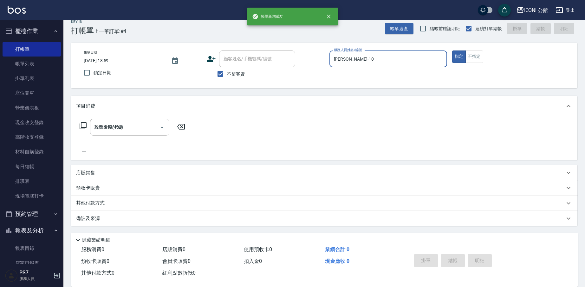
type input "2025/08/20 18:59"
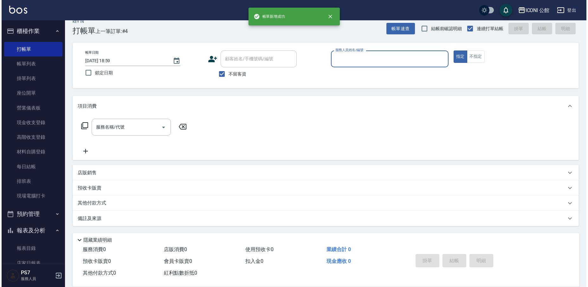
scroll to position [0, 0]
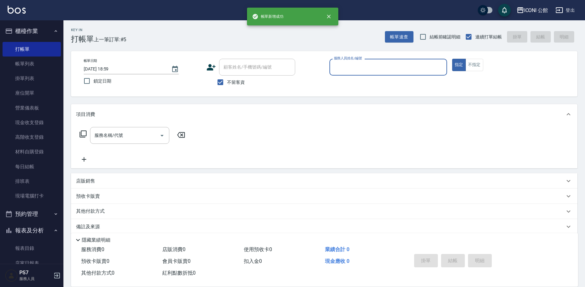
click at [355, 65] on input "服務人員姓名/編號" at bounding box center [388, 66] width 112 height 11
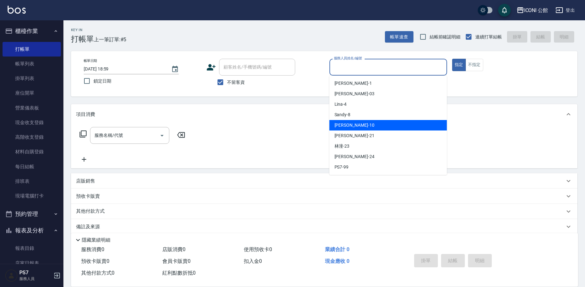
click at [350, 122] on span "Anna -10" at bounding box center [354, 125] width 40 height 7
type input "[PERSON_NAME]-10"
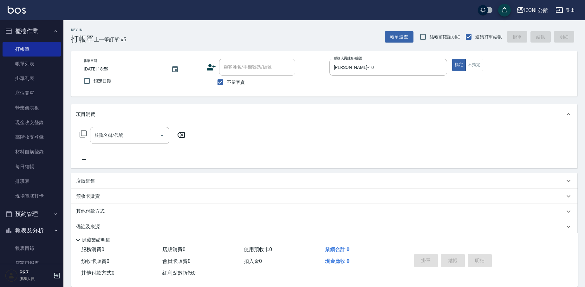
click at [81, 131] on icon at bounding box center [83, 133] width 7 height 7
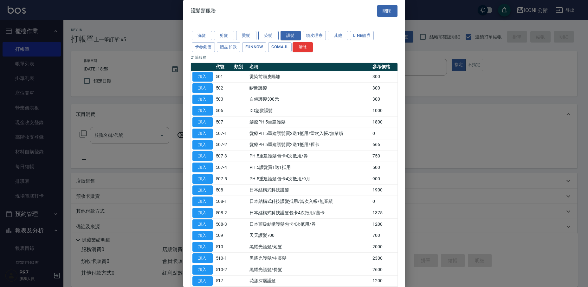
click at [276, 37] on button "染髮" at bounding box center [268, 36] width 20 height 10
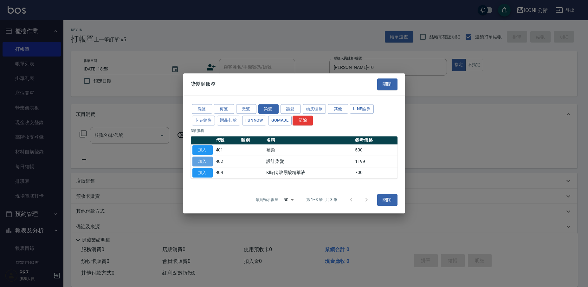
click at [203, 162] on button "加入" at bounding box center [202, 161] width 20 height 10
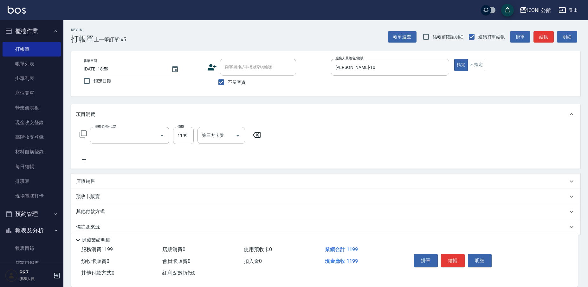
type input "設計染髮(402)"
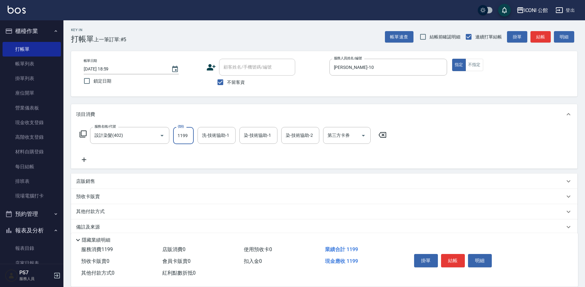
drag, startPoint x: 175, startPoint y: 137, endPoint x: 204, endPoint y: 144, distance: 29.8
click at [204, 144] on div "服務名稱/代號 設計染髮(402) 服務名稱/代號 價格 1199 價格 洗-技術協助-1 洗-技術協助-1 染-技術協助-1 染-技術協助-1 染-技術協助…" at bounding box center [233, 145] width 314 height 36
type input "1699"
type input "Tim-21"
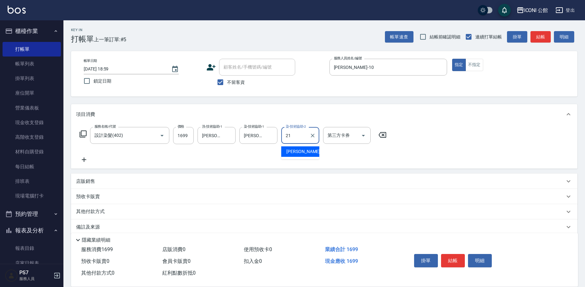
type input "Tim-21"
click at [455, 261] on button "結帳" at bounding box center [453, 260] width 24 height 13
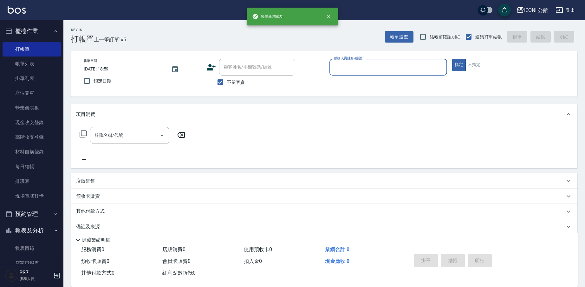
click at [360, 68] on input "服務人員姓名/編號" at bounding box center [388, 66] width 112 height 11
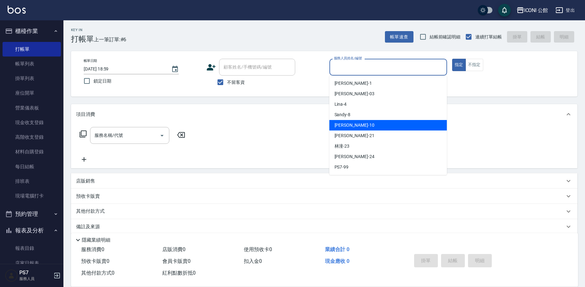
click at [365, 123] on div "Anna -10" at bounding box center [388, 125] width 118 height 10
type input "[PERSON_NAME]-10"
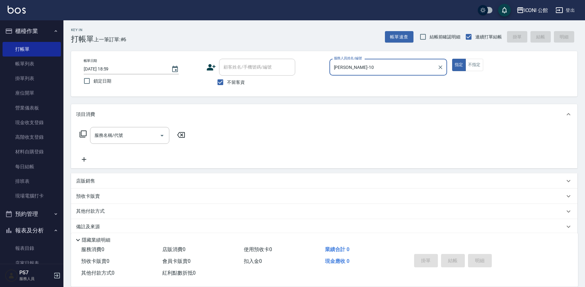
click at [87, 133] on icon at bounding box center [83, 133] width 7 height 7
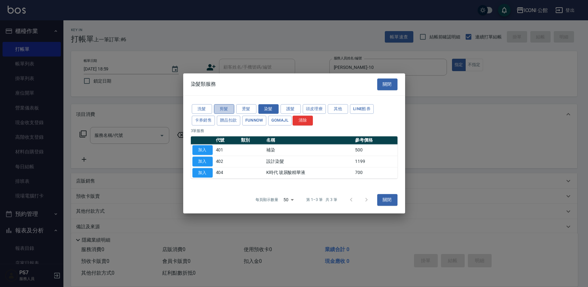
click at [221, 111] on button "剪髮" at bounding box center [224, 109] width 20 height 10
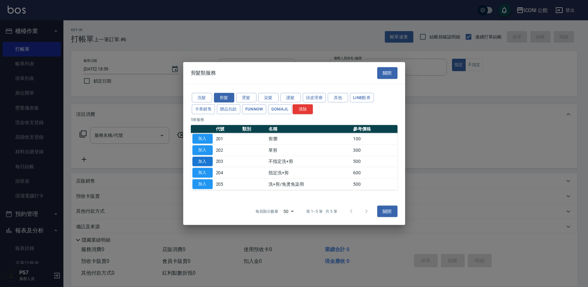
click at [195, 162] on button "加入" at bounding box center [202, 161] width 20 height 10
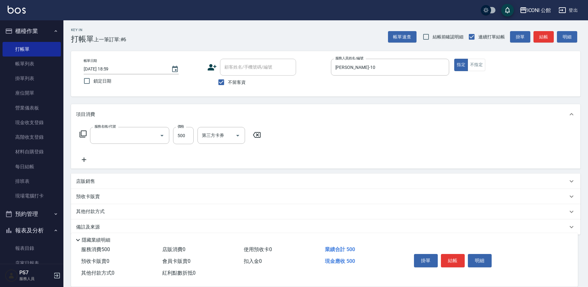
type input "不指定洗+剪(203)"
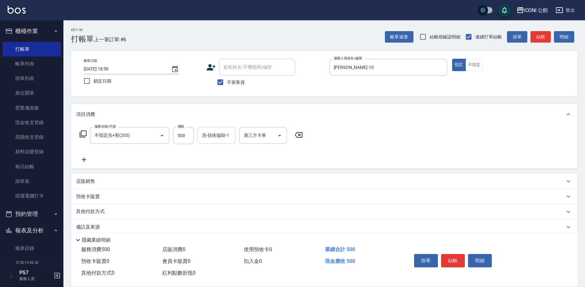
click at [214, 134] on input "洗-技術協助-1" at bounding box center [216, 135] width 32 height 11
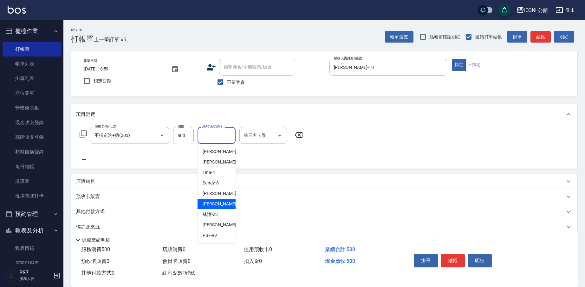
click at [217, 203] on div "Tim -21" at bounding box center [216, 203] width 38 height 10
type input "Tim-21"
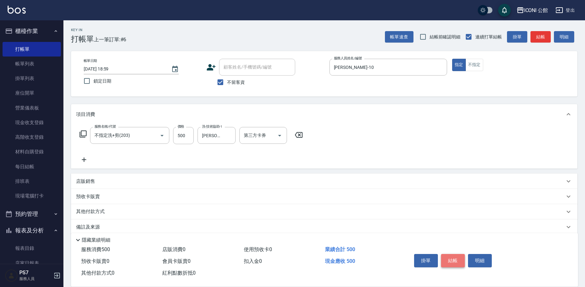
click at [446, 255] on button "結帳" at bounding box center [453, 260] width 24 height 13
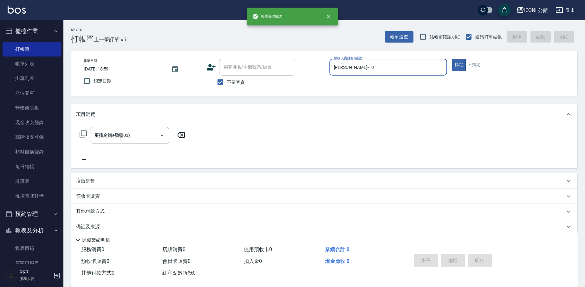
type input "2025/08/20 19:00"
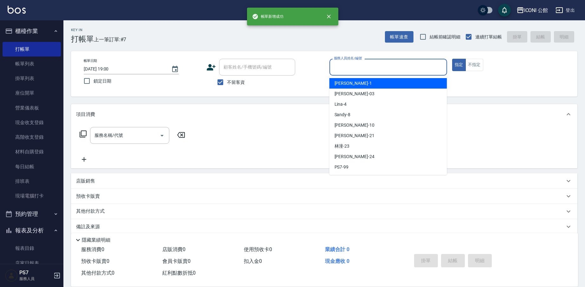
click at [382, 64] on input "服務人員姓名/編號" at bounding box center [388, 66] width 112 height 11
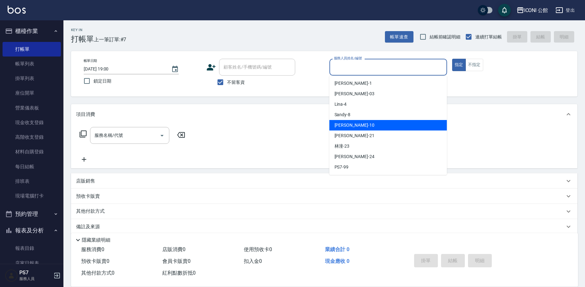
drag, startPoint x: 368, startPoint y: 123, endPoint x: 318, endPoint y: 120, distance: 50.1
click at [368, 122] on div "Anna -10" at bounding box center [388, 125] width 118 height 10
type input "[PERSON_NAME]-10"
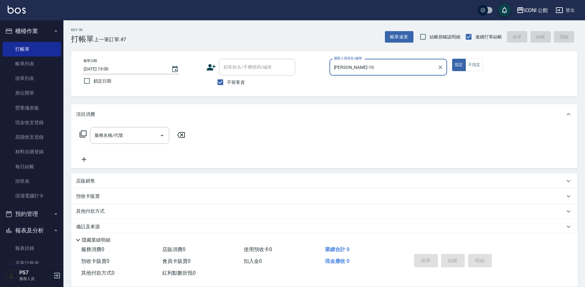
click at [84, 134] on icon at bounding box center [83, 134] width 8 height 8
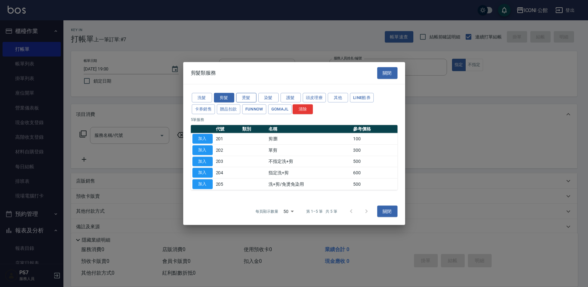
click at [242, 99] on button "燙髮" at bounding box center [246, 98] width 20 height 10
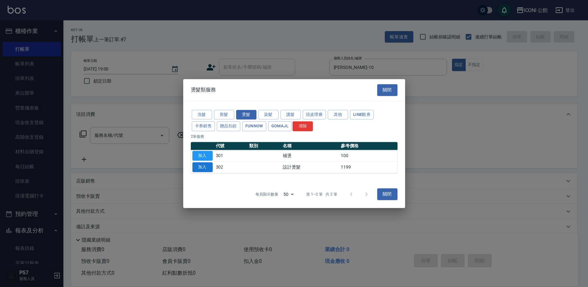
click at [199, 166] on button "加入" at bounding box center [202, 167] width 20 height 10
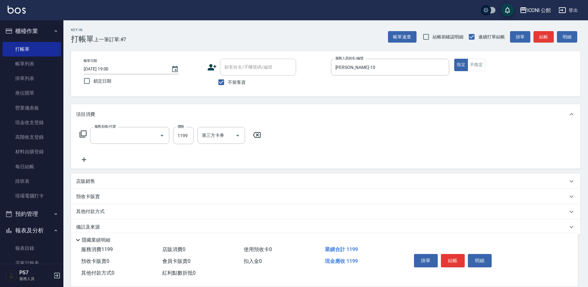
type input "設計燙髮(302)"
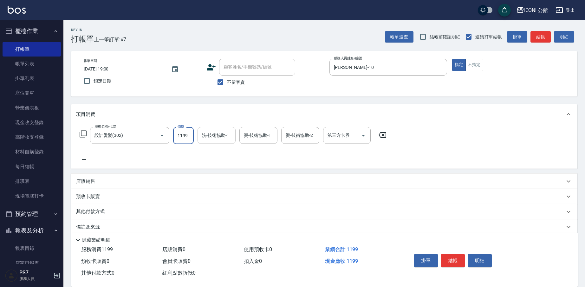
drag, startPoint x: 174, startPoint y: 134, endPoint x: 221, endPoint y: 138, distance: 47.4
click at [221, 138] on div "服務名稱/代號 設計燙髮(302) 服務名稱/代號 價格 1199 價格 洗-技術協助-1 洗-技術協助-1 燙-技術協助-1 燙-技術協助-1 燙-技術協助…" at bounding box center [233, 135] width 314 height 17
type input "1480"
type input "Tim-21"
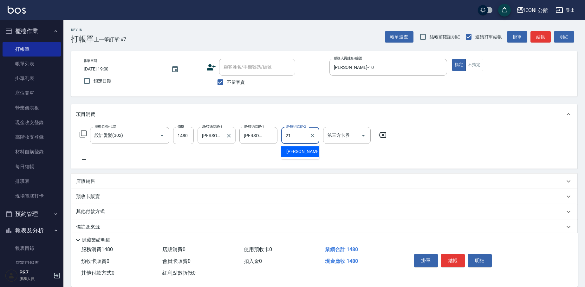
type input "Tim-21"
click at [83, 135] on icon at bounding box center [83, 133] width 7 height 7
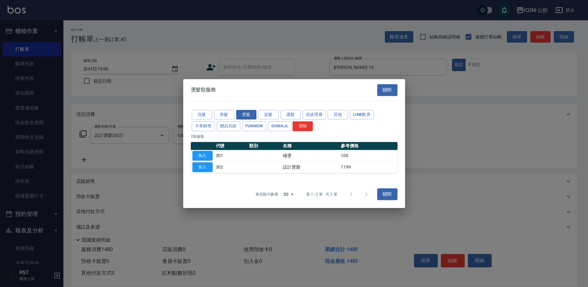
click at [287, 109] on div "洗髮 剪髮 燙髮 染髮 護髮 頭皮理療 其他 LINE酷券 卡券銷售 贈品扣款 FUNNOW GOMAJL 清除" at bounding box center [294, 120] width 207 height 23
drag, startPoint x: 292, startPoint y: 116, endPoint x: 271, endPoint y: 131, distance: 25.2
click at [292, 116] on button "護髮" at bounding box center [291, 115] width 20 height 10
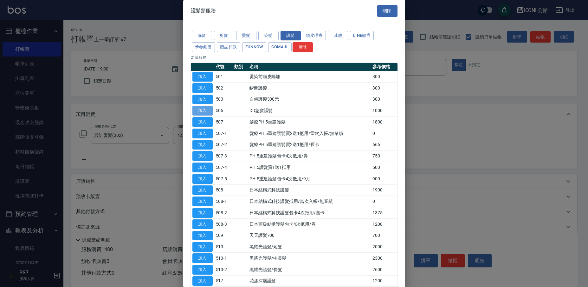
click at [200, 112] on button "加入" at bounding box center [202, 111] width 20 height 10
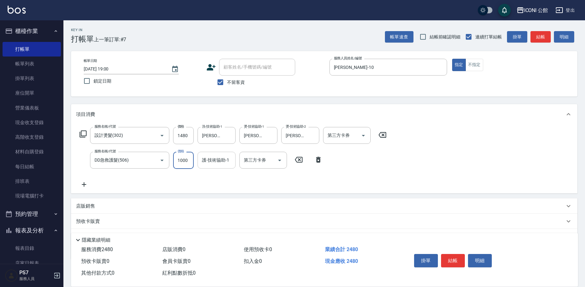
drag, startPoint x: 177, startPoint y: 161, endPoint x: 235, endPoint y: 162, distance: 58.0
click at [235, 162] on div "服務名稱/代號 DD急救護髮(506) 服務名稱/代號 價格 1000 價格 護-技術協助-1 護-技術協助-1 第三方卡券 第三方卡券" at bounding box center [201, 160] width 250 height 17
type input "800"
type input "Tim-21"
click at [455, 257] on button "結帳" at bounding box center [453, 260] width 24 height 13
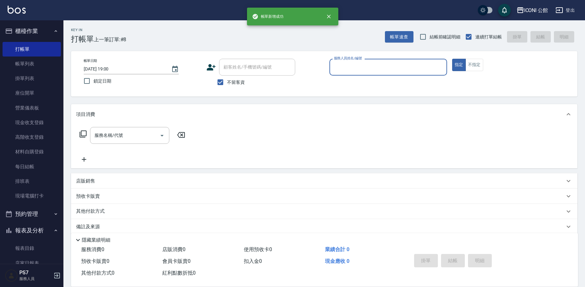
click at [374, 68] on input "服務人員姓名/編號" at bounding box center [388, 66] width 112 height 11
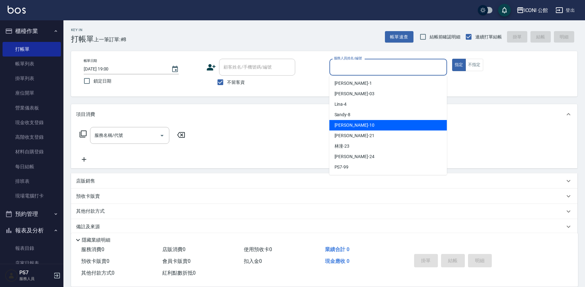
click at [371, 127] on div "Anna -10" at bounding box center [388, 125] width 118 height 10
type input "[PERSON_NAME]-10"
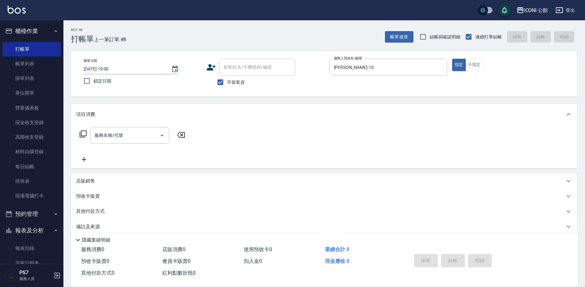
click at [85, 132] on icon at bounding box center [83, 134] width 8 height 8
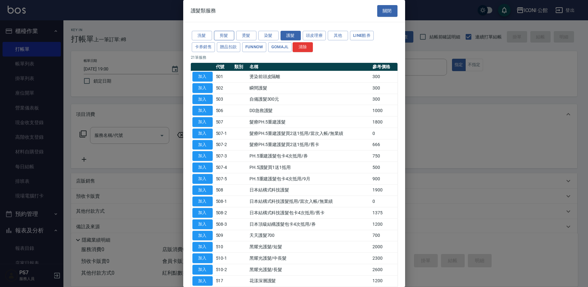
click at [231, 33] on button "剪髮" at bounding box center [224, 36] width 20 height 10
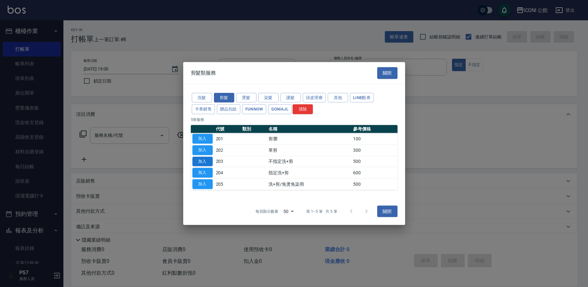
click at [207, 159] on button "加入" at bounding box center [202, 161] width 20 height 10
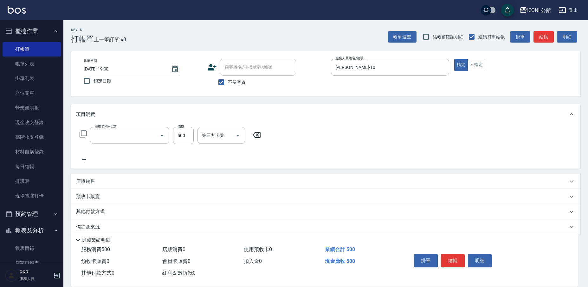
type input "不指定洗+剪(203)"
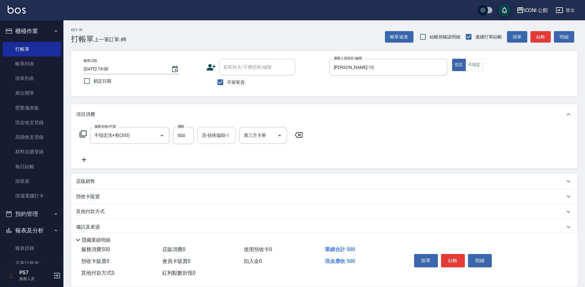
click at [207, 139] on input "洗-技術協助-1" at bounding box center [216, 135] width 32 height 11
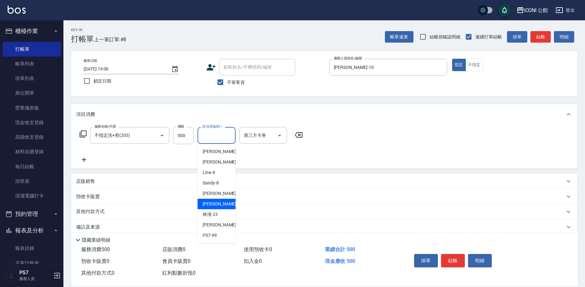
click at [215, 199] on div "Tim -21" at bounding box center [216, 203] width 38 height 10
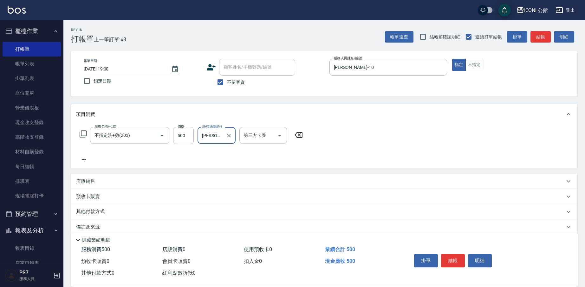
type input "Tim-21"
click at [459, 260] on button "結帳" at bounding box center [453, 260] width 24 height 13
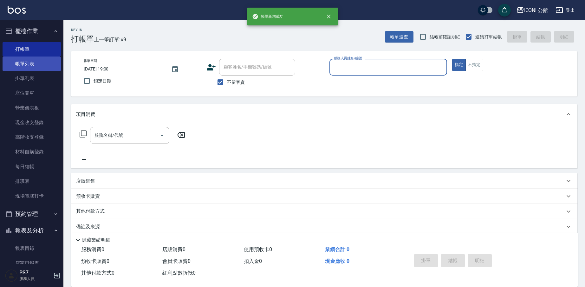
click at [28, 66] on link "帳單列表" at bounding box center [32, 63] width 58 height 15
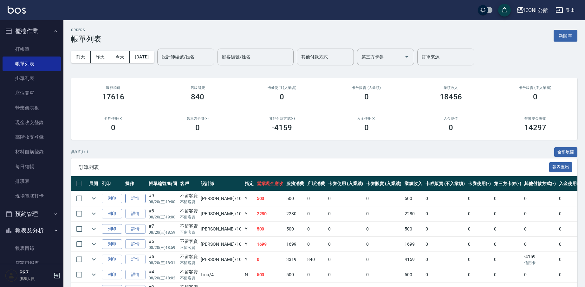
click at [133, 199] on link "詳情" at bounding box center [135, 198] width 20 height 10
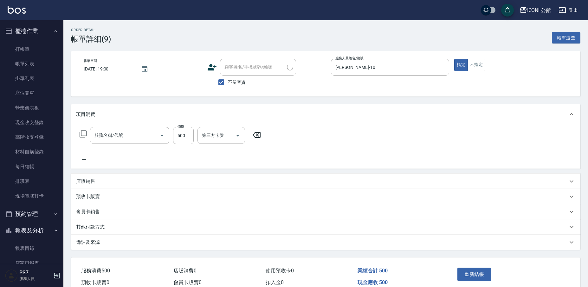
checkbox input "true"
type input "[PERSON_NAME]-10"
type input "不指定洗+剪(203)"
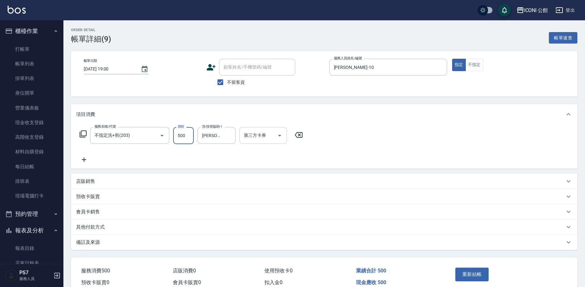
drag, startPoint x: 176, startPoint y: 134, endPoint x: 263, endPoint y: 141, distance: 87.8
click at [263, 141] on div "服務名稱/代號 不指定洗+剪(203) 服務名稱/代號 價格 500 價格 洗-技術協助-1 Tim-21 洗-技術協助-1 第三方卡券 第三方卡券" at bounding box center [191, 135] width 230 height 17
type input "600"
click at [462, 273] on button "重新結帳" at bounding box center [472, 273] width 34 height 13
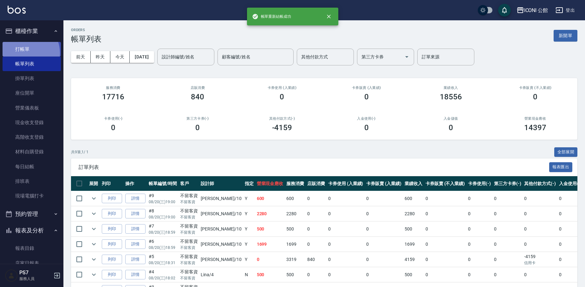
click at [26, 53] on link "打帳單" at bounding box center [32, 49] width 58 height 15
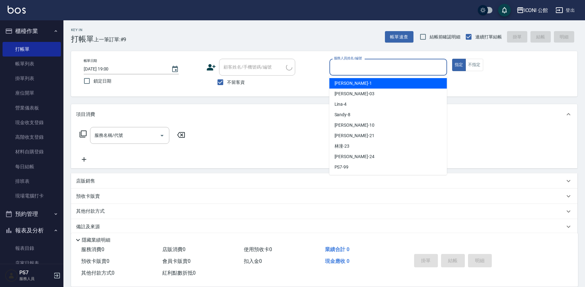
click at [383, 63] on input "服務人員姓名/編號" at bounding box center [388, 66] width 112 height 11
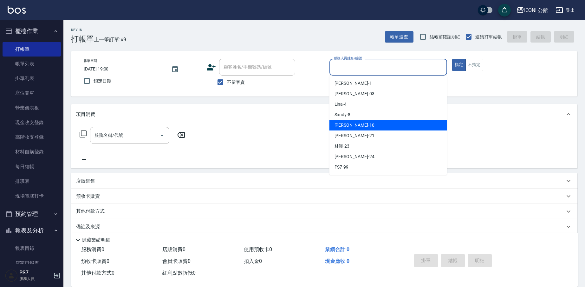
click at [393, 120] on div "Anna -10" at bounding box center [388, 125] width 118 height 10
type input "[PERSON_NAME]-10"
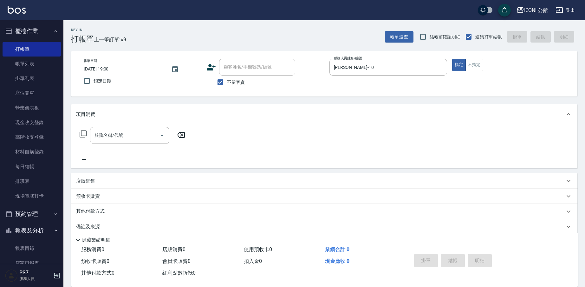
click at [84, 131] on icon at bounding box center [83, 134] width 8 height 8
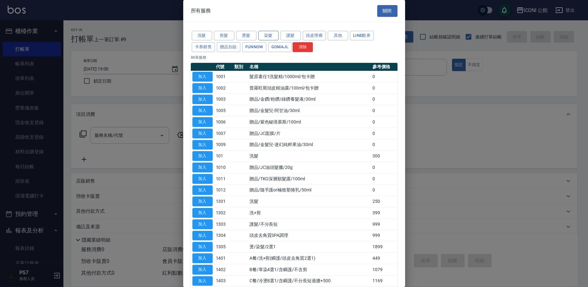
click at [266, 35] on button "染髮" at bounding box center [268, 36] width 20 height 10
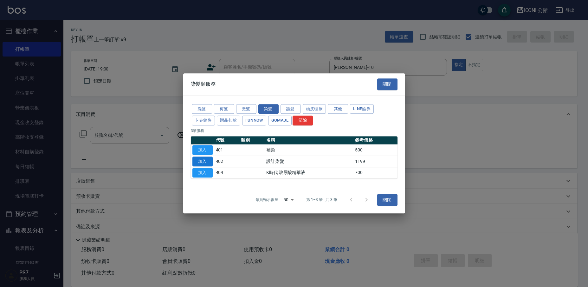
click at [208, 159] on button "加入" at bounding box center [202, 161] width 20 height 10
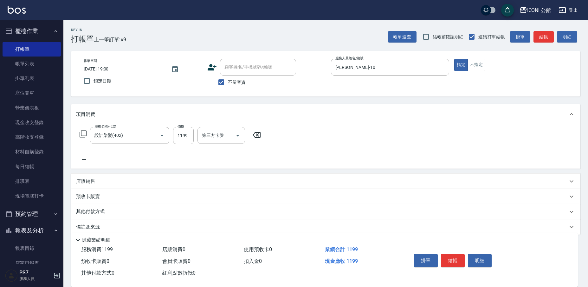
type input "設計染髮(402)"
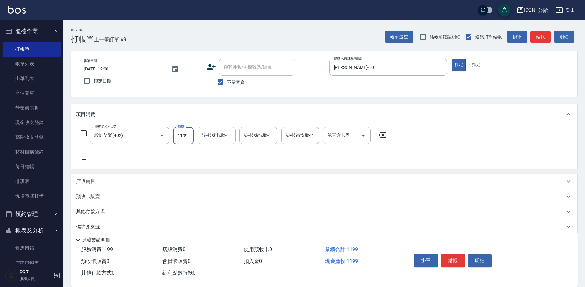
drag, startPoint x: 174, startPoint y: 135, endPoint x: 272, endPoint y: 146, distance: 99.1
click at [272, 146] on div "服務名稱/代號 設計染髮(402) 服務名稱/代號 價格 1199 價格 洗-技術協助-1 洗-技術協助-1 染-技術協助-1 染-技術協助-1 染-技術協助…" at bounding box center [233, 145] width 314 height 36
type input "1600"
type input "Tim-21"
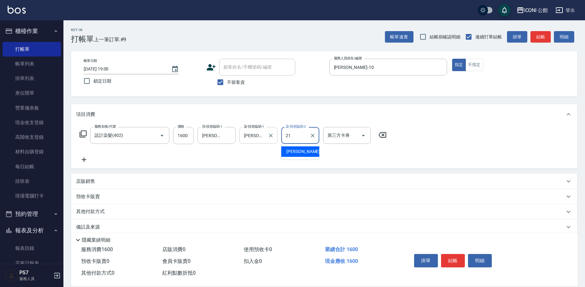
type input "Tim-21"
click at [456, 256] on button "結帳" at bounding box center [453, 260] width 24 height 13
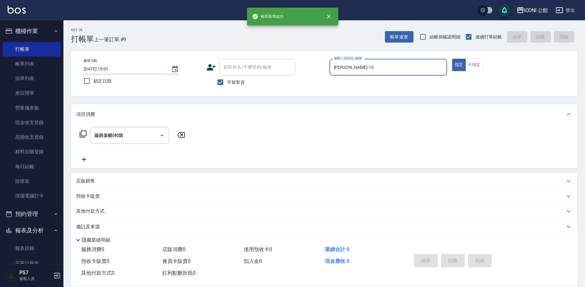
type input "2025/08/20 19:01"
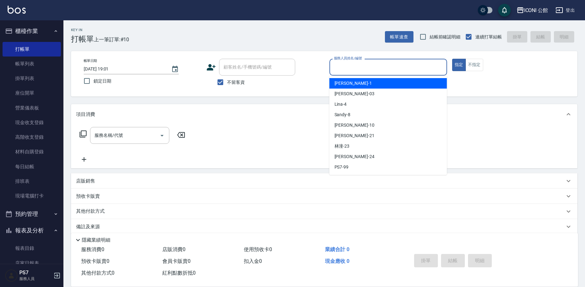
click at [358, 67] on input "服務人員姓名/編號" at bounding box center [388, 66] width 112 height 11
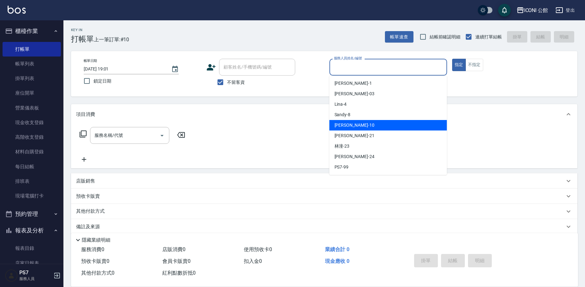
click at [354, 127] on div "Anna -10" at bounding box center [388, 125] width 118 height 10
type input "[PERSON_NAME]-10"
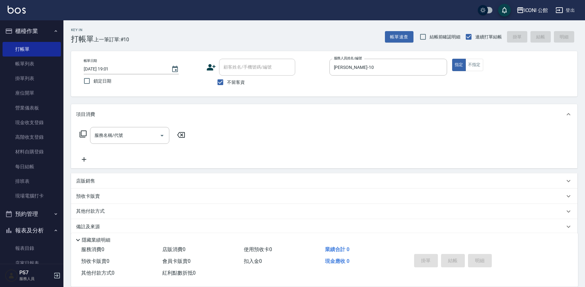
click at [80, 134] on icon at bounding box center [83, 133] width 7 height 7
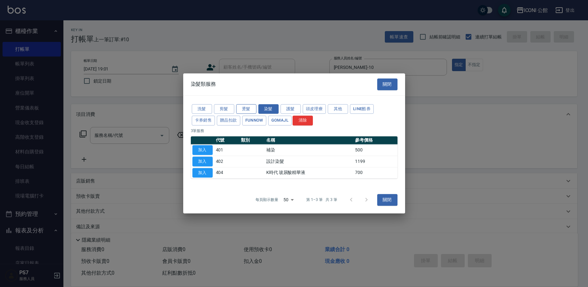
click at [252, 113] on button "燙髮" at bounding box center [246, 109] width 20 height 10
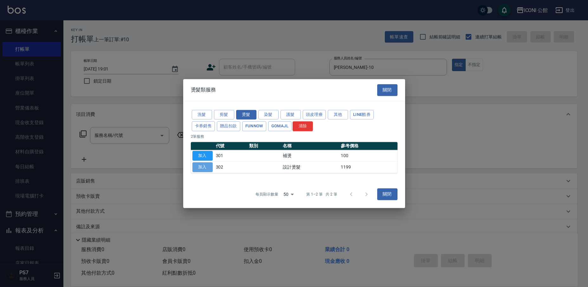
click at [207, 166] on button "加入" at bounding box center [202, 167] width 20 height 10
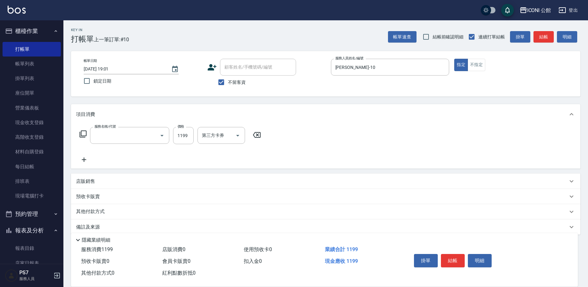
type input "設計燙髮(302)"
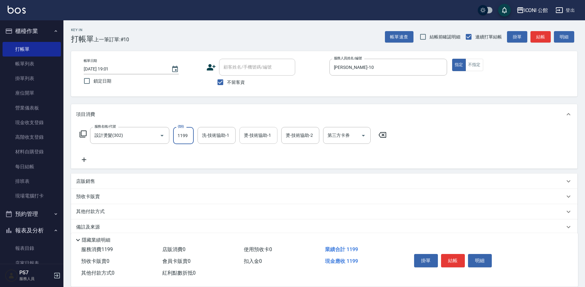
drag, startPoint x: 174, startPoint y: 135, endPoint x: 240, endPoint y: 140, distance: 66.4
click at [240, 140] on div "服務名稱/代號 設計燙髮(302) 服務名稱/代號 價格 1199 價格 洗-技術協助-1 洗-技術協助-1 燙-技術協助-1 燙-技術協助-1 燙-技術協助…" at bounding box center [233, 135] width 314 height 17
type input "1480"
type input "Tim-21"
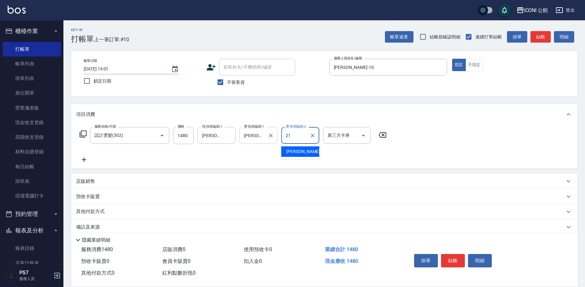
type input "Tim-21"
click at [81, 133] on icon at bounding box center [83, 134] width 8 height 8
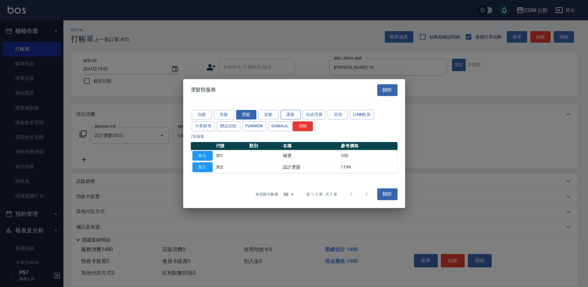
click at [287, 113] on button "護髮" at bounding box center [291, 115] width 20 height 10
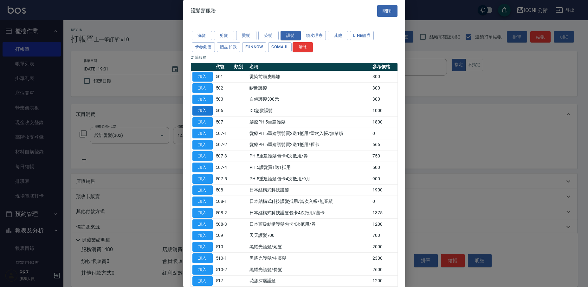
click at [208, 107] on button "加入" at bounding box center [202, 111] width 20 height 10
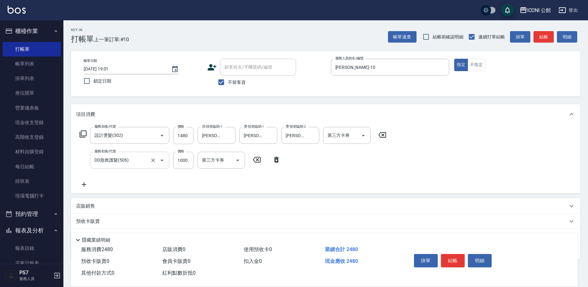
drag, startPoint x: 208, startPoint y: 107, endPoint x: 168, endPoint y: 155, distance: 62.6
click at [208, 110] on div "項目消費" at bounding box center [325, 114] width 509 height 20
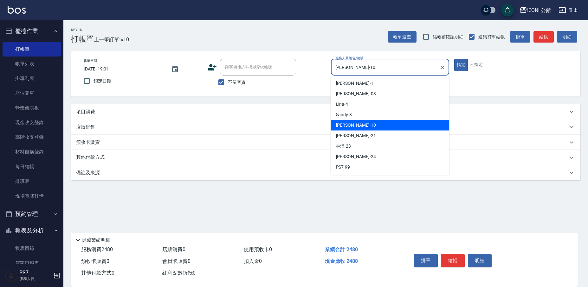
click at [342, 69] on input "[PERSON_NAME]-10" at bounding box center [385, 66] width 103 height 11
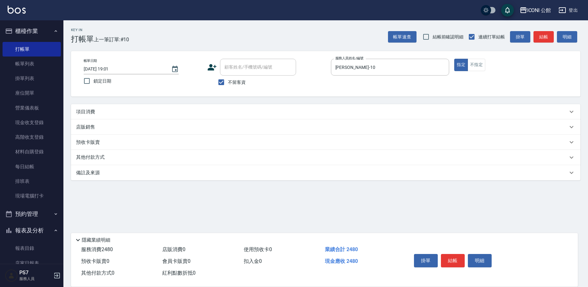
click at [144, 113] on div "項目消費" at bounding box center [322, 111] width 492 height 7
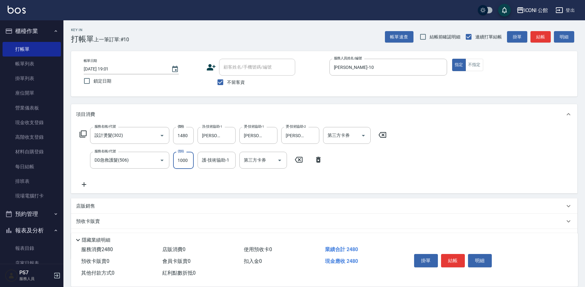
drag, startPoint x: 177, startPoint y: 162, endPoint x: 210, endPoint y: 171, distance: 34.8
click at [210, 171] on div "服務名稱/代號 設計燙髮(302) 服務名稱/代號 價格 1480 價格 洗-技術協助-1 Tim-21 洗-技術協助-1 燙-技術協助-1 Tim-21 燙…" at bounding box center [233, 157] width 314 height 61
type input "800"
type input "Tim-21"
click at [455, 260] on button "結帳" at bounding box center [453, 260] width 24 height 13
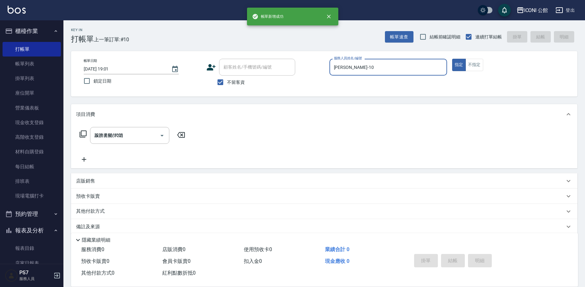
type input "2025/08/20 19:06"
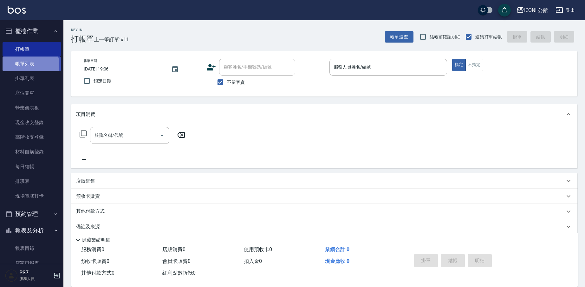
click at [29, 64] on link "帳單列表" at bounding box center [32, 63] width 58 height 15
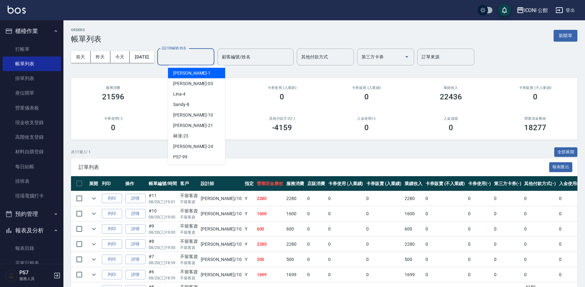
click at [181, 57] on input "設計師編號/姓名" at bounding box center [185, 56] width 51 height 11
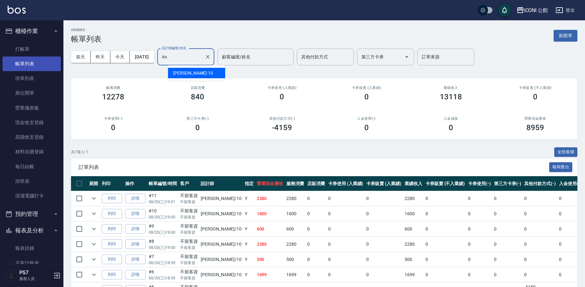
type input "A"
type input "Lina-4"
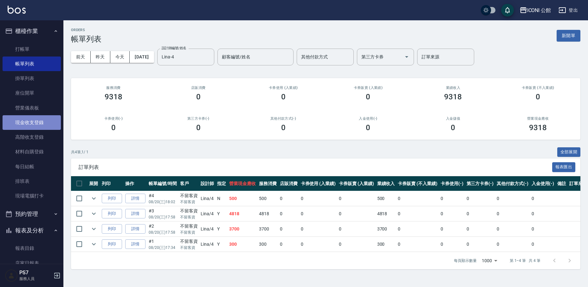
click at [43, 121] on link "現金收支登錄" at bounding box center [32, 122] width 58 height 15
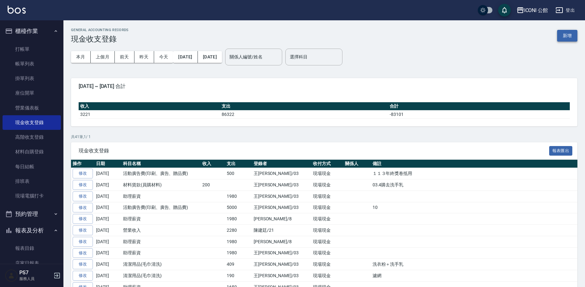
click at [567, 32] on button "新增" at bounding box center [567, 36] width 20 height 12
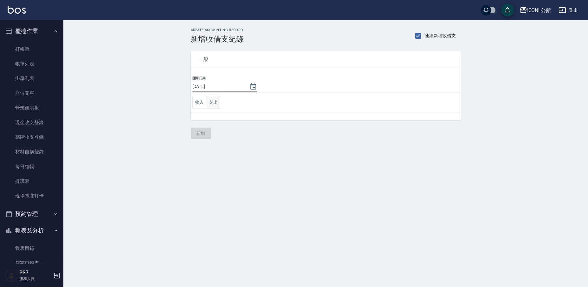
click at [212, 105] on button "支出" at bounding box center [213, 102] width 14 height 13
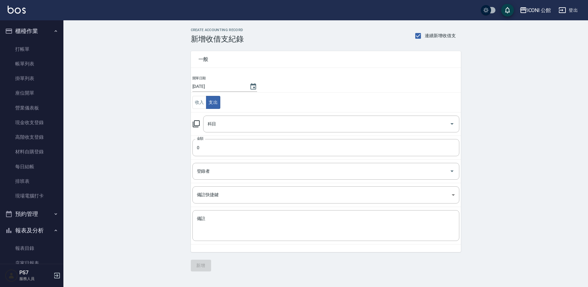
click at [194, 124] on icon at bounding box center [196, 123] width 7 height 7
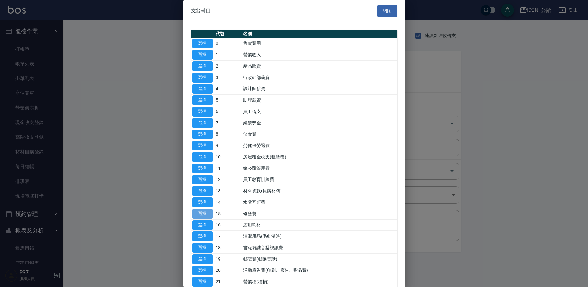
click at [207, 210] on button "選擇" at bounding box center [202, 214] width 20 height 10
type input "15 修繕費"
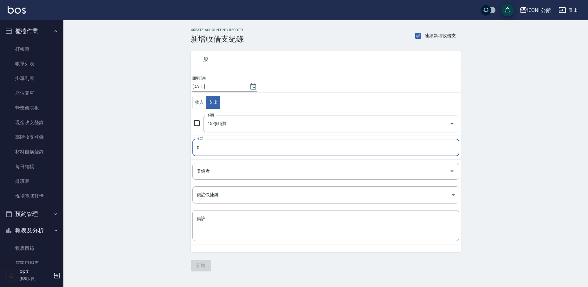
click at [218, 149] on input "0" at bounding box center [325, 147] width 267 height 17
type input "01800"
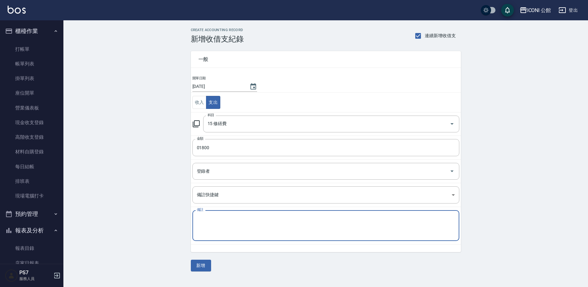
click at [253, 220] on textarea "備註" at bounding box center [326, 225] width 258 height 20
type textarea "蒸氣"
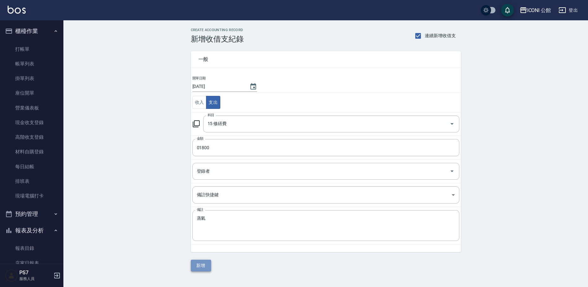
click at [203, 268] on button "新增" at bounding box center [201, 265] width 20 height 12
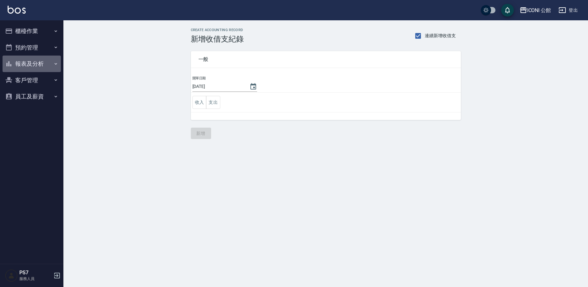
click at [34, 63] on button "報表及分析" at bounding box center [32, 63] width 58 height 16
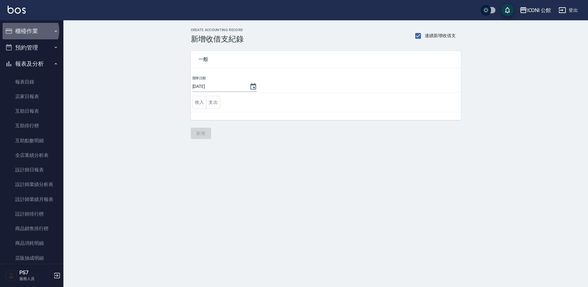
click at [29, 31] on button "櫃檯作業" at bounding box center [32, 31] width 58 height 16
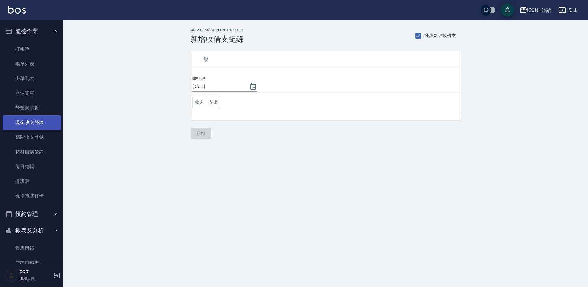
click at [46, 124] on link "現金收支登錄" at bounding box center [32, 122] width 58 height 15
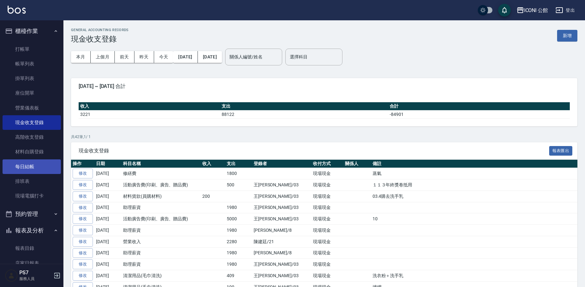
click at [29, 162] on link "每日結帳" at bounding box center [32, 166] width 58 height 15
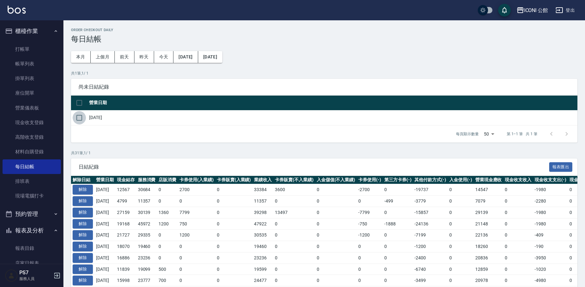
click at [79, 119] on input "checkbox" at bounding box center [79, 117] width 13 height 13
checkbox input "true"
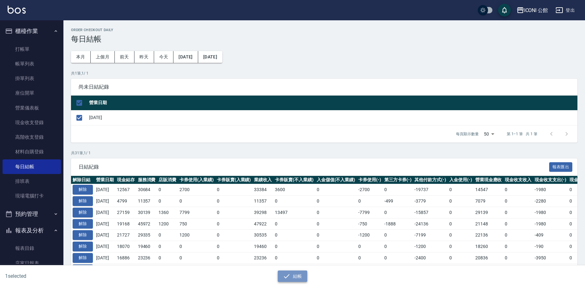
click at [300, 279] on button "結帳" at bounding box center [292, 276] width 29 height 12
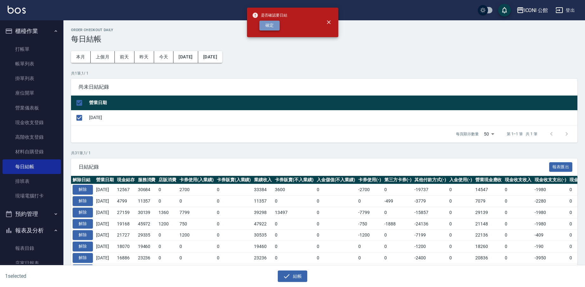
click at [272, 23] on button "確定" at bounding box center [269, 26] width 20 height 10
checkbox input "false"
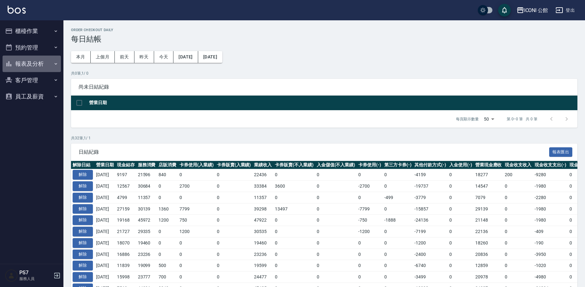
click at [30, 64] on button "報表及分析" at bounding box center [32, 63] width 58 height 16
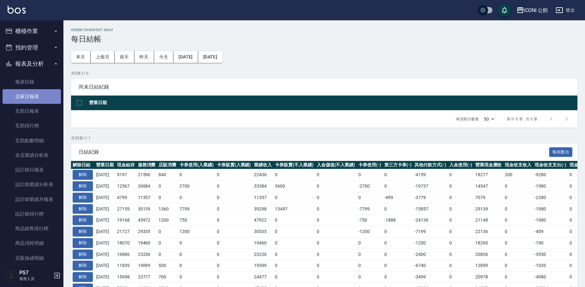
click at [39, 101] on link "店家日報表" at bounding box center [32, 96] width 58 height 15
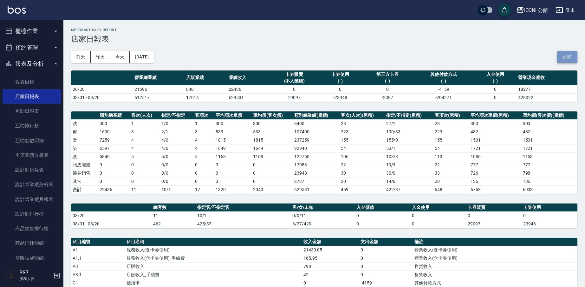
click at [570, 57] on button "列印" at bounding box center [567, 57] width 20 height 12
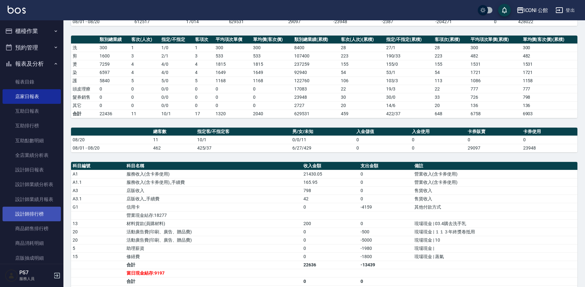
click at [41, 210] on link "設計師排行榜" at bounding box center [32, 213] width 58 height 15
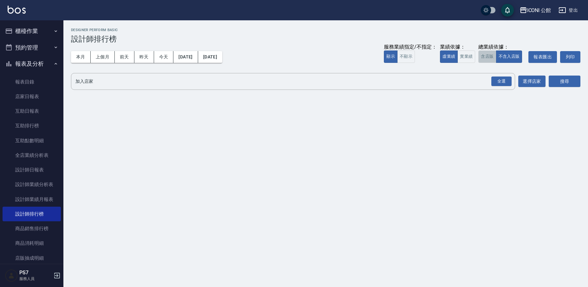
click at [489, 59] on button "含店販" at bounding box center [487, 56] width 18 height 12
click at [507, 85] on div "全選" at bounding box center [501, 81] width 20 height 10
click at [571, 85] on button "搜尋" at bounding box center [565, 82] width 32 height 12
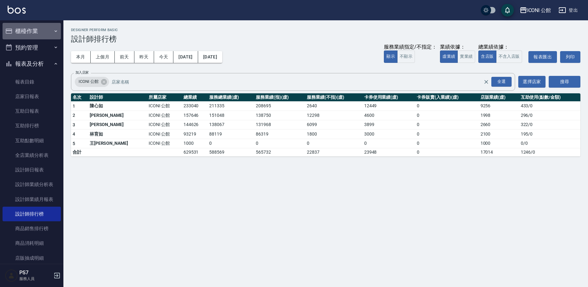
click at [38, 31] on button "櫃檯作業" at bounding box center [32, 31] width 58 height 16
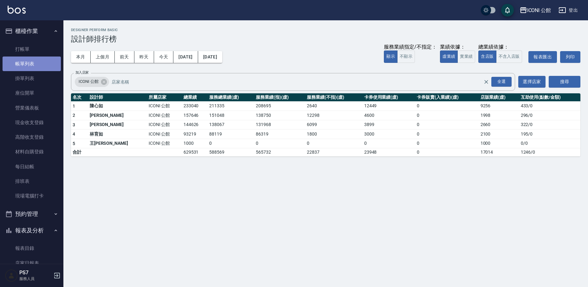
click at [31, 67] on link "帳單列表" at bounding box center [32, 63] width 58 height 15
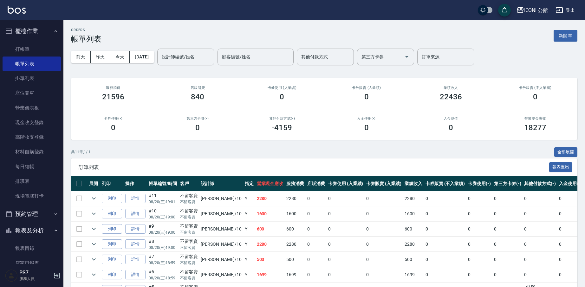
click at [145, 46] on div "[DATE] [DATE] [DATE] [DATE] 設計師編號/姓名 設計師編號/姓名 顧客編號/姓名 顧客編號/姓名 其他付款方式 其他付款方式 第三方…" at bounding box center [324, 56] width 506 height 27
click at [178, 59] on input "設計師編號/姓名" at bounding box center [185, 56] width 51 height 11
type input "[PERSON_NAME]-10"
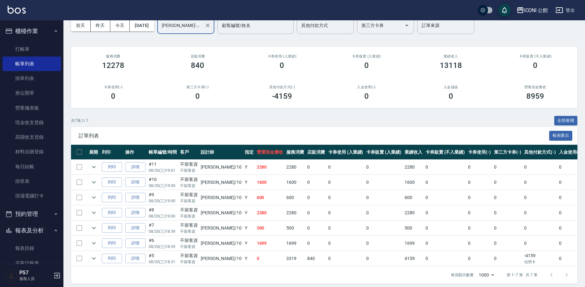
scroll to position [34, 0]
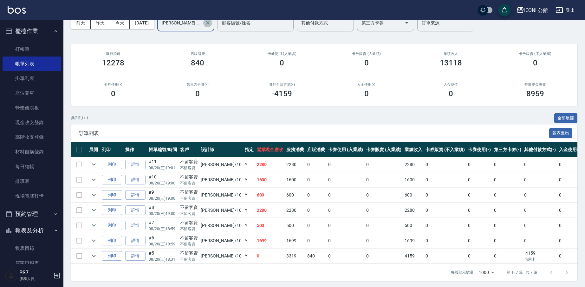
click at [211, 24] on icon "Clear" at bounding box center [207, 23] width 6 height 6
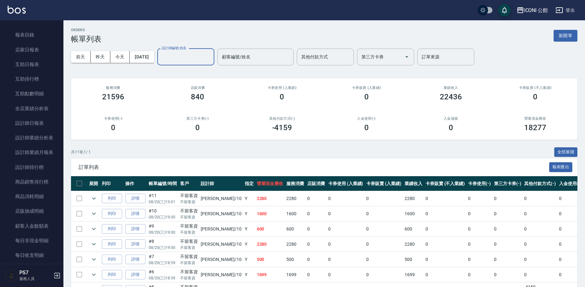
scroll to position [89, 0]
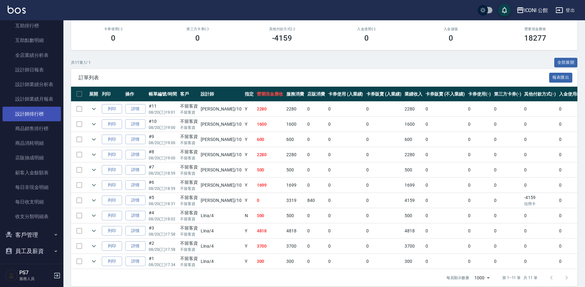
click at [37, 113] on link "設計師排行榜" at bounding box center [32, 114] width 58 height 15
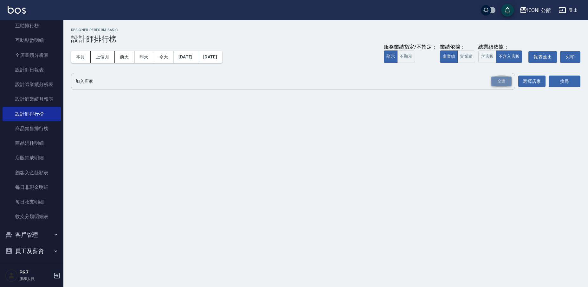
click at [504, 81] on div "全選" at bounding box center [501, 81] width 20 height 10
click at [485, 58] on button "含店販" at bounding box center [487, 56] width 18 height 12
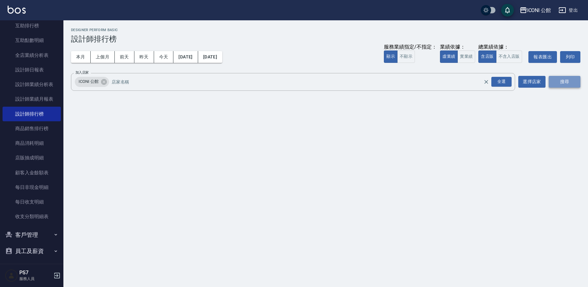
click at [556, 83] on button "搜尋" at bounding box center [565, 82] width 32 height 12
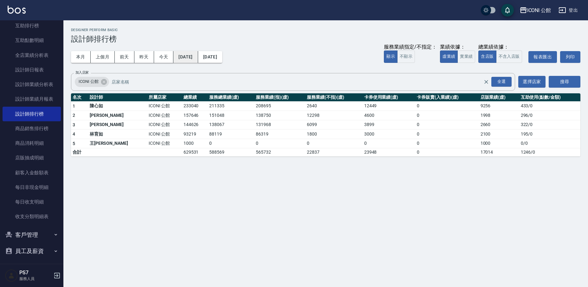
click at [192, 59] on button "[DATE]" at bounding box center [185, 57] width 24 height 12
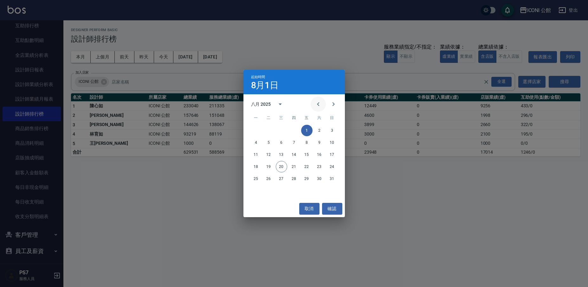
click at [319, 104] on icon "Previous month" at bounding box center [318, 104] width 8 height 8
click at [271, 133] on button "1" at bounding box center [268, 130] width 11 height 11
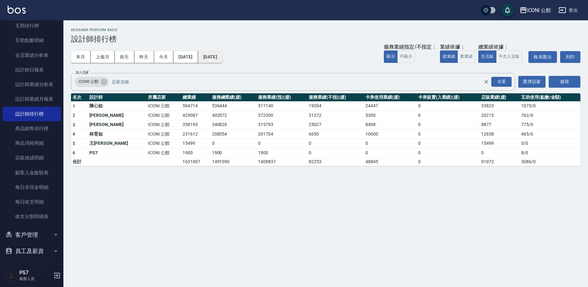
click at [222, 59] on button "[DATE]" at bounding box center [210, 57] width 24 height 12
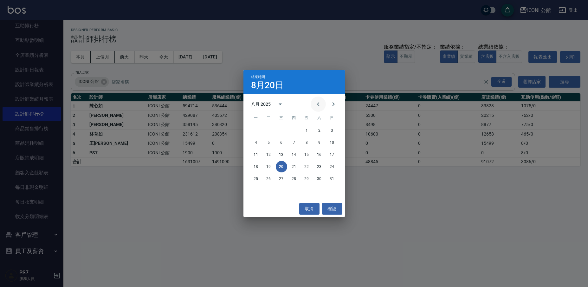
click at [320, 104] on icon "Previous month" at bounding box center [318, 104] width 8 height 8
click at [330, 151] on button "20" at bounding box center [331, 154] width 11 height 11
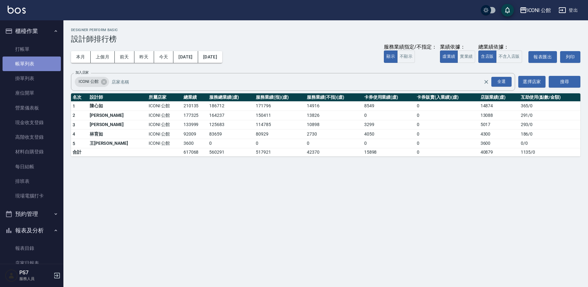
click at [33, 66] on link "帳單列表" at bounding box center [32, 63] width 58 height 15
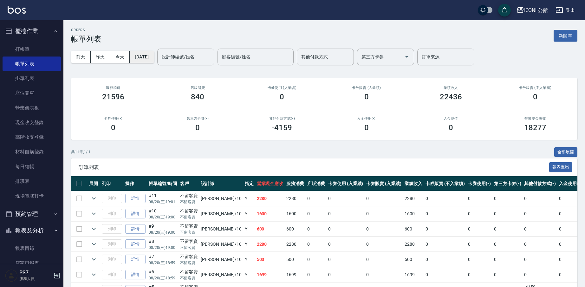
click at [154, 55] on button "[DATE]" at bounding box center [142, 57] width 24 height 12
click at [154, 58] on button "[DATE]" at bounding box center [142, 57] width 24 height 12
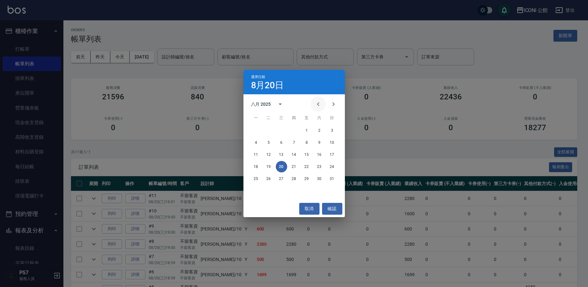
click at [315, 106] on icon "Previous month" at bounding box center [318, 104] width 8 height 8
click at [252, 165] on button "21" at bounding box center [255, 166] width 11 height 11
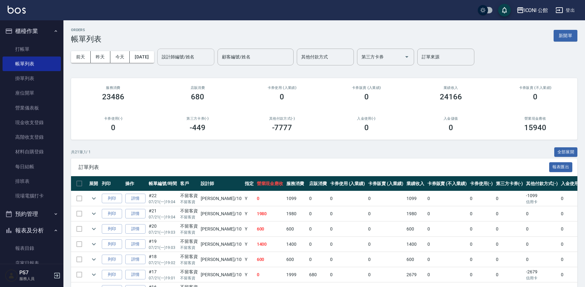
click at [211, 63] on div "設計師編號/姓名" at bounding box center [185, 56] width 57 height 17
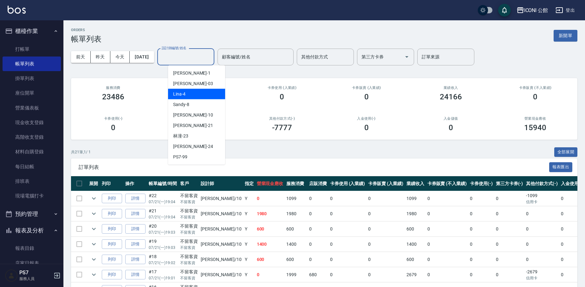
click at [206, 96] on div "Lina -4" at bounding box center [196, 94] width 57 height 10
type input "Lina-4"
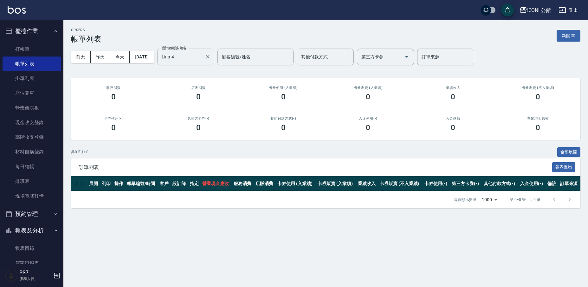
drag, startPoint x: 214, startPoint y: 45, endPoint x: 207, endPoint y: 52, distance: 10.1
click at [214, 45] on div "[DATE] [DATE] [DATE] [DATE] 設計師編號/姓名 [PERSON_NAME]-4 設計師編號/姓名 顧客編號/姓名 顧客編號/姓名 其…" at bounding box center [325, 56] width 509 height 27
click at [202, 57] on input "Lina-4" at bounding box center [181, 56] width 42 height 11
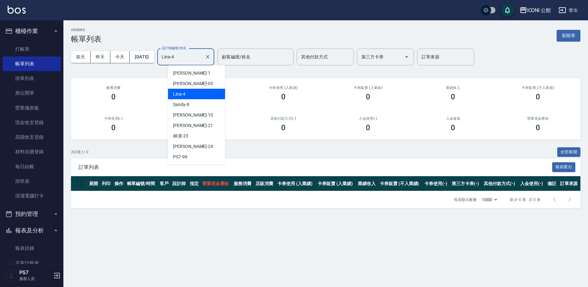
click at [212, 59] on button "Clear" at bounding box center [207, 56] width 9 height 9
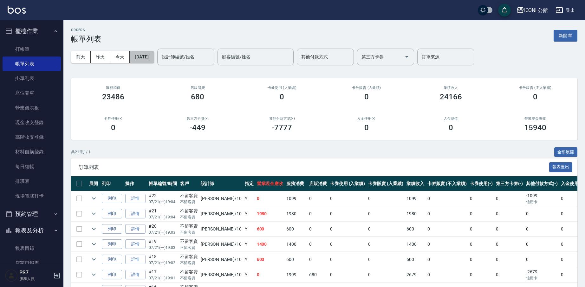
click at [151, 55] on button "[DATE]" at bounding box center [142, 57] width 24 height 12
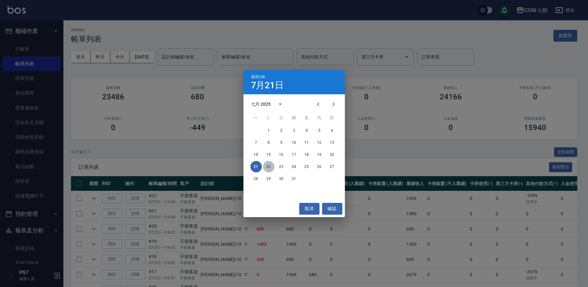
click at [268, 164] on button "22" at bounding box center [268, 166] width 11 height 11
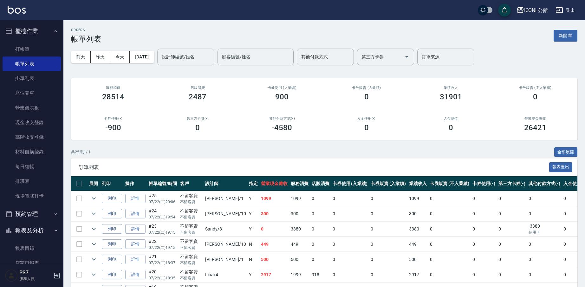
click at [181, 62] on input "設計師編號/姓名" at bounding box center [185, 56] width 51 height 11
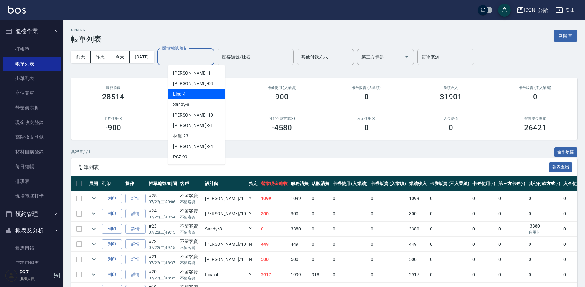
click at [199, 97] on div "Lina -4" at bounding box center [196, 94] width 57 height 10
type input "Lina-4"
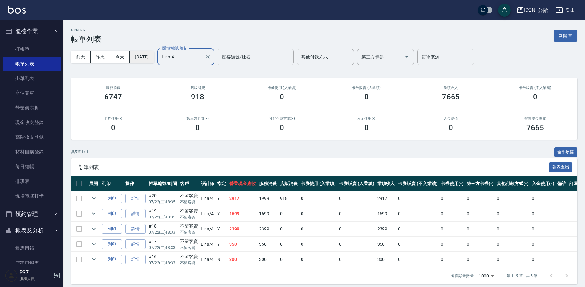
click at [147, 56] on button "[DATE]" at bounding box center [142, 57] width 24 height 12
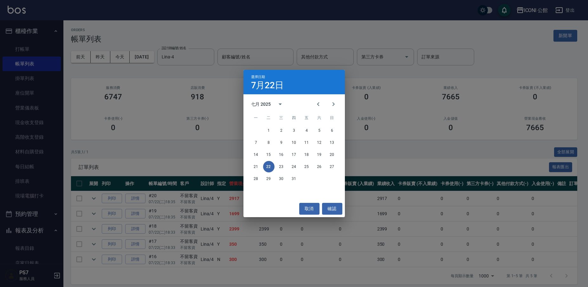
click at [37, 176] on div "選擇日期 [DATE] 七月 2025 一 二 三 四 五 六 日 1 2 3 4 5 6 7 8 9 10 11 12 13 14 15 16 17 18 …" at bounding box center [294, 143] width 588 height 287
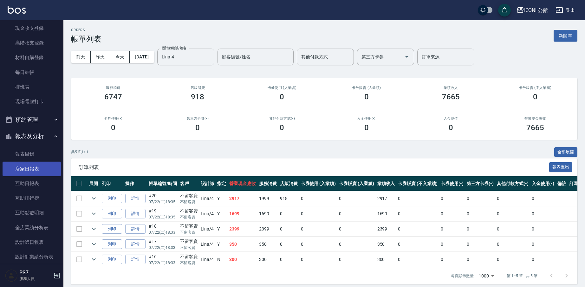
scroll to position [147, 0]
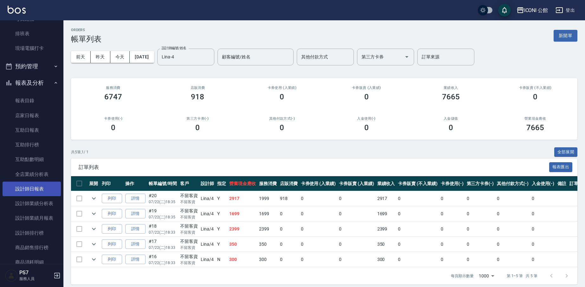
click at [42, 190] on link "設計師日報表" at bounding box center [32, 188] width 58 height 15
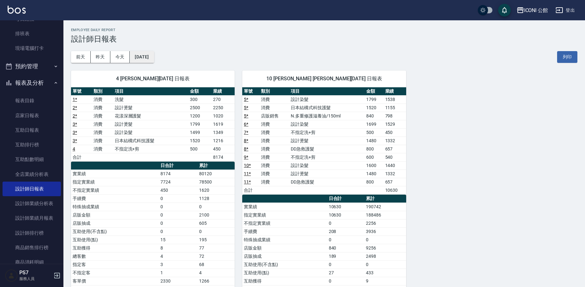
click at [147, 56] on button "[DATE]" at bounding box center [142, 57] width 24 height 12
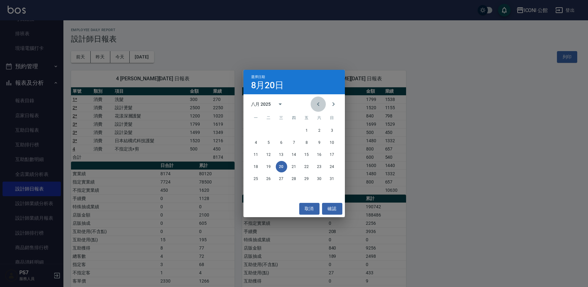
click at [317, 106] on icon "Previous month" at bounding box center [318, 104] width 8 height 8
click at [266, 164] on button "20" at bounding box center [268, 166] width 11 height 11
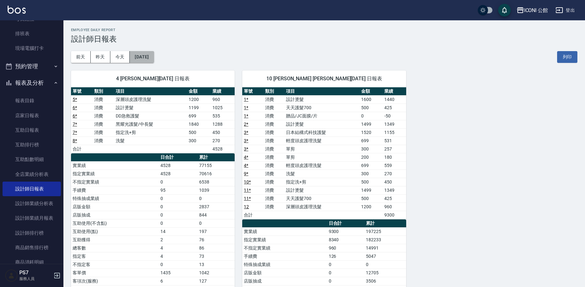
click at [140, 52] on button "[DATE]" at bounding box center [142, 57] width 24 height 12
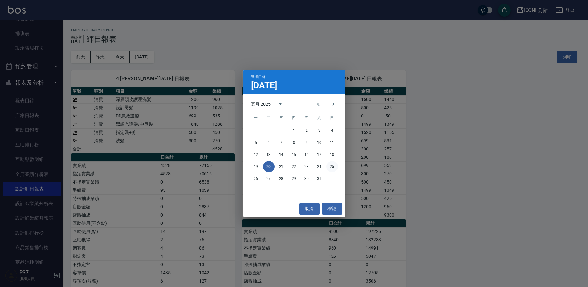
click at [329, 167] on button "25" at bounding box center [331, 166] width 11 height 11
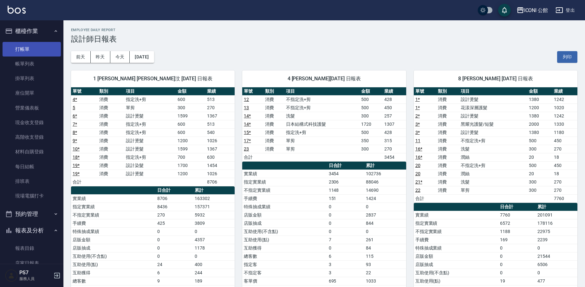
click at [36, 47] on link "打帳單" at bounding box center [32, 49] width 58 height 15
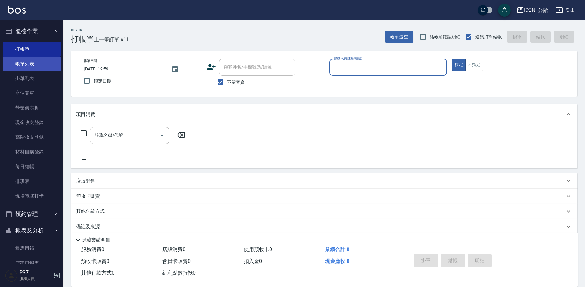
click at [20, 59] on link "帳單列表" at bounding box center [32, 63] width 58 height 15
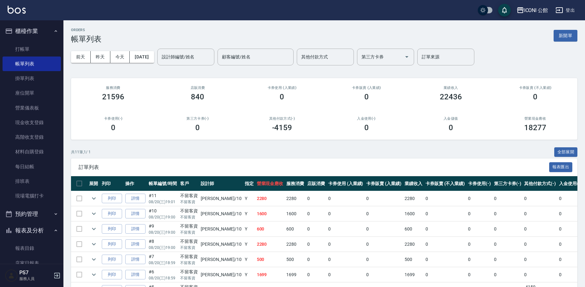
click at [293, 33] on div "ORDERS 帳單列表 新開單" at bounding box center [324, 36] width 506 height 16
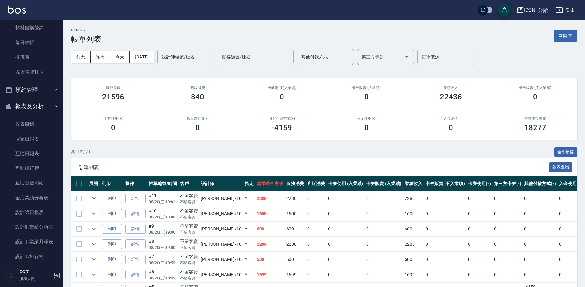
scroll to position [195, 0]
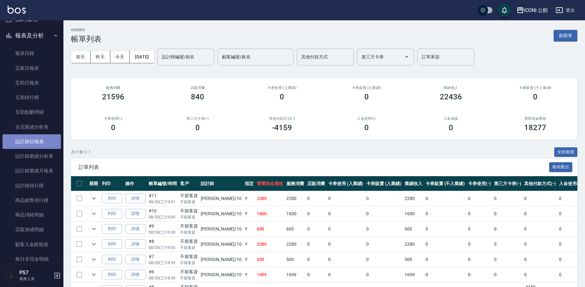
click at [36, 145] on link "設計師日報表" at bounding box center [32, 141] width 58 height 15
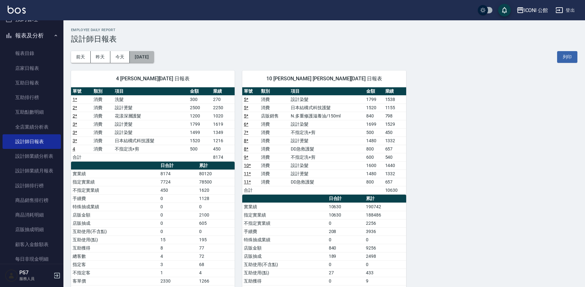
click at [142, 58] on button "[DATE]" at bounding box center [142, 57] width 24 height 12
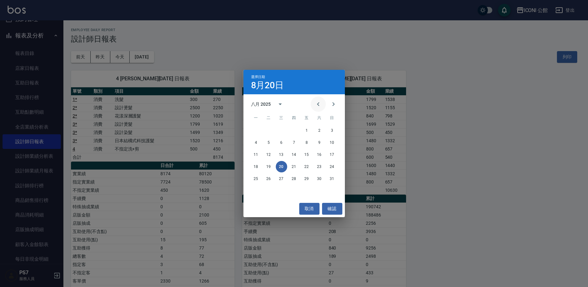
click at [320, 105] on icon "Previous month" at bounding box center [318, 104] width 8 height 8
click at [332, 157] on button "20" at bounding box center [331, 154] width 11 height 11
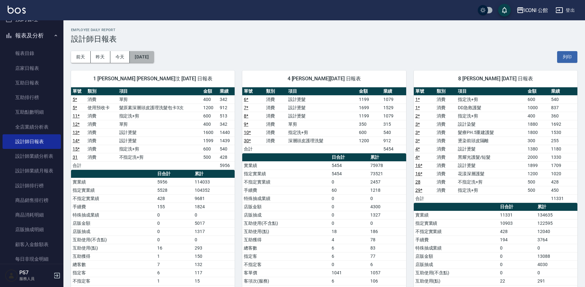
click at [142, 61] on button "[DATE]" at bounding box center [142, 57] width 24 height 12
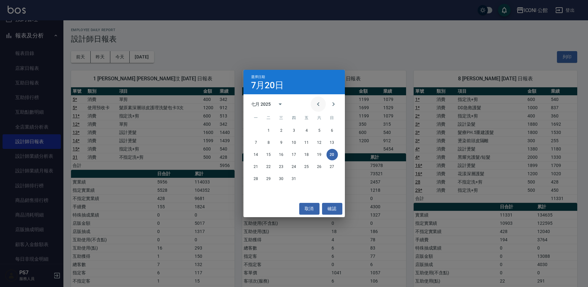
click at [318, 101] on icon "Previous month" at bounding box center [318, 104] width 8 height 8
click at [269, 169] on button "20" at bounding box center [268, 166] width 11 height 11
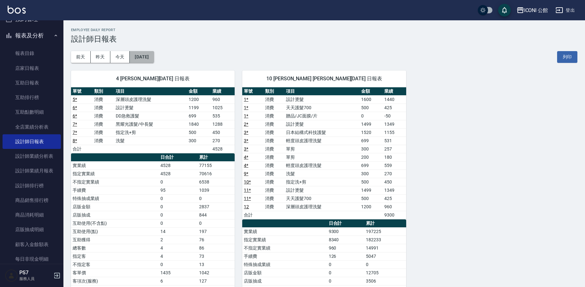
click at [151, 54] on button "[DATE]" at bounding box center [142, 57] width 24 height 12
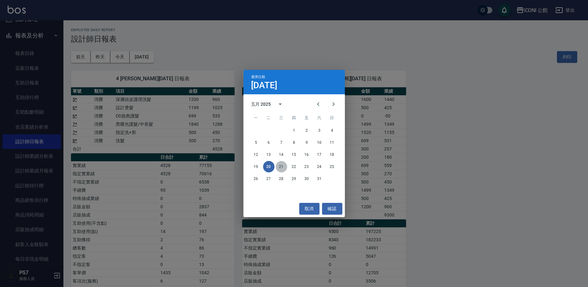
click at [282, 168] on button "21" at bounding box center [281, 166] width 11 height 11
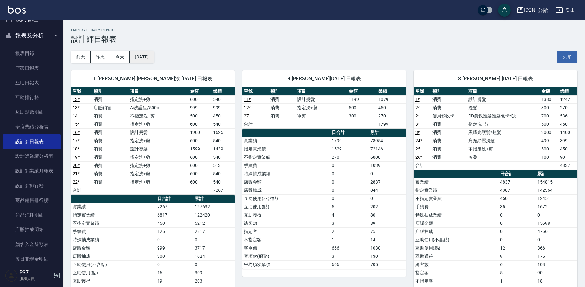
click at [154, 62] on button "[DATE]" at bounding box center [142, 57] width 24 height 12
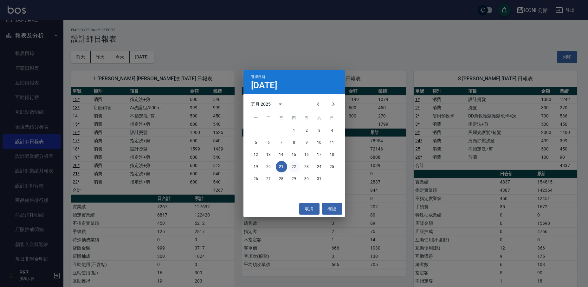
click at [292, 169] on button "22" at bounding box center [293, 166] width 11 height 11
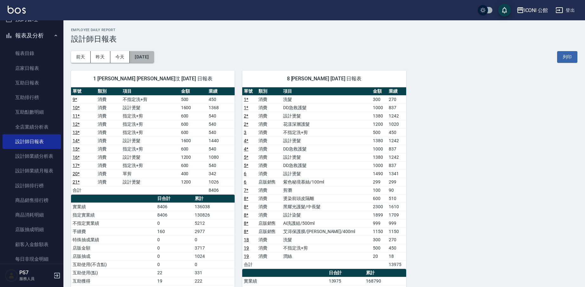
click at [154, 56] on button "[DATE]" at bounding box center [142, 57] width 24 height 12
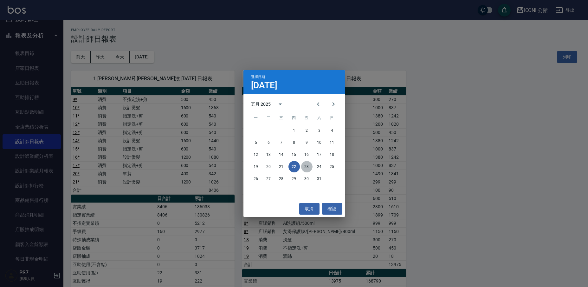
click at [305, 167] on button "23" at bounding box center [306, 166] width 11 height 11
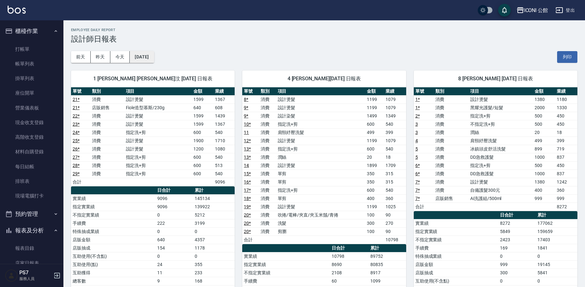
click at [154, 53] on button "[DATE]" at bounding box center [142, 57] width 24 height 12
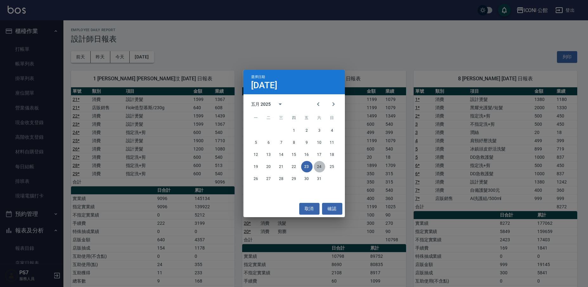
click at [323, 166] on button "24" at bounding box center [319, 166] width 11 height 11
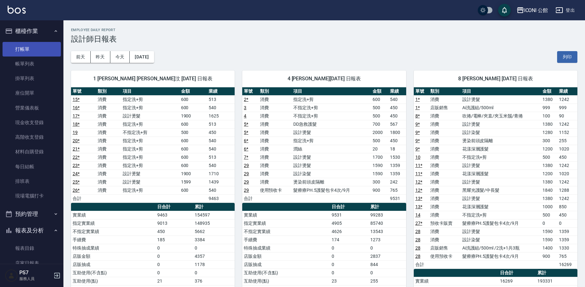
click at [32, 48] on link "打帳單" at bounding box center [32, 49] width 58 height 15
